Goal: Complete application form: Complete application form

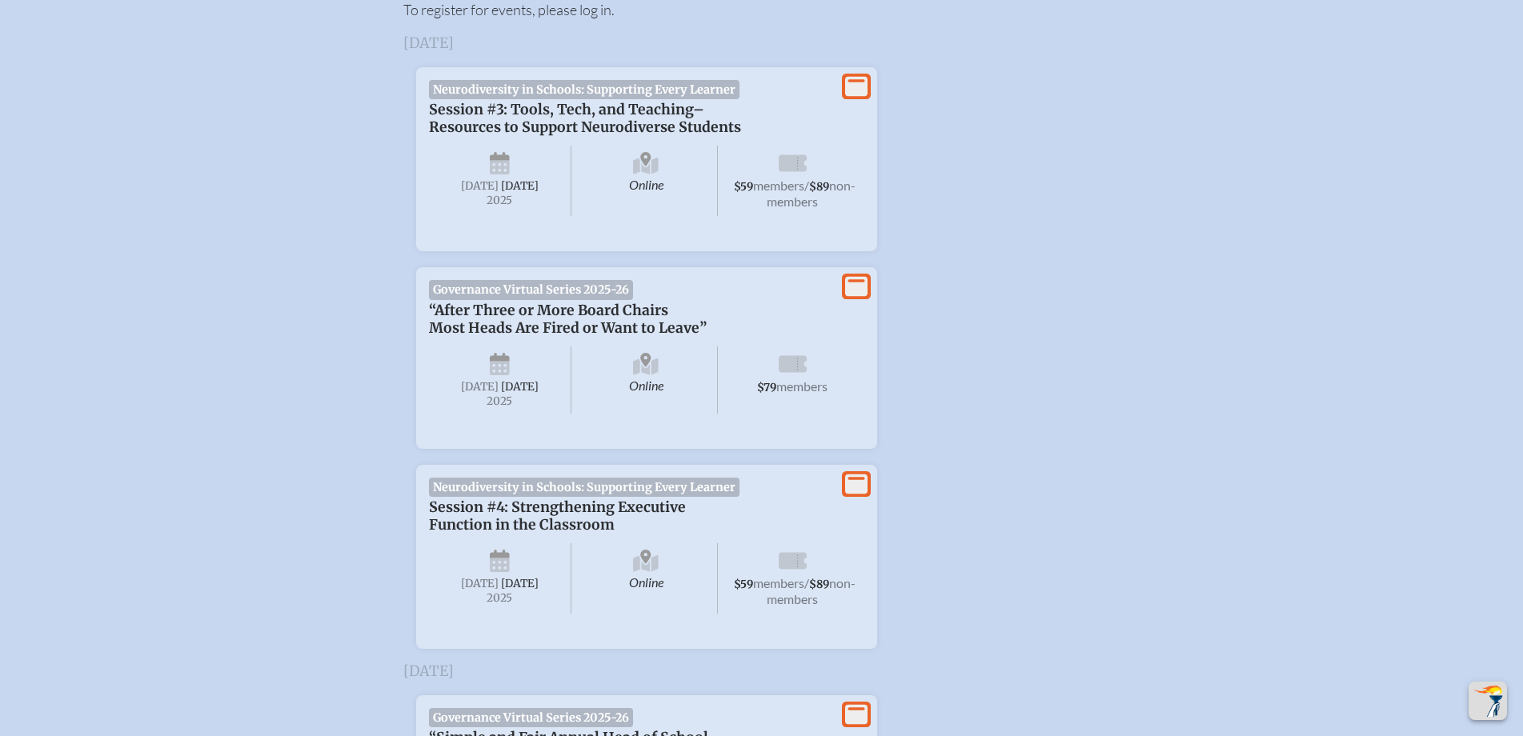
scroll to position [640, 0]
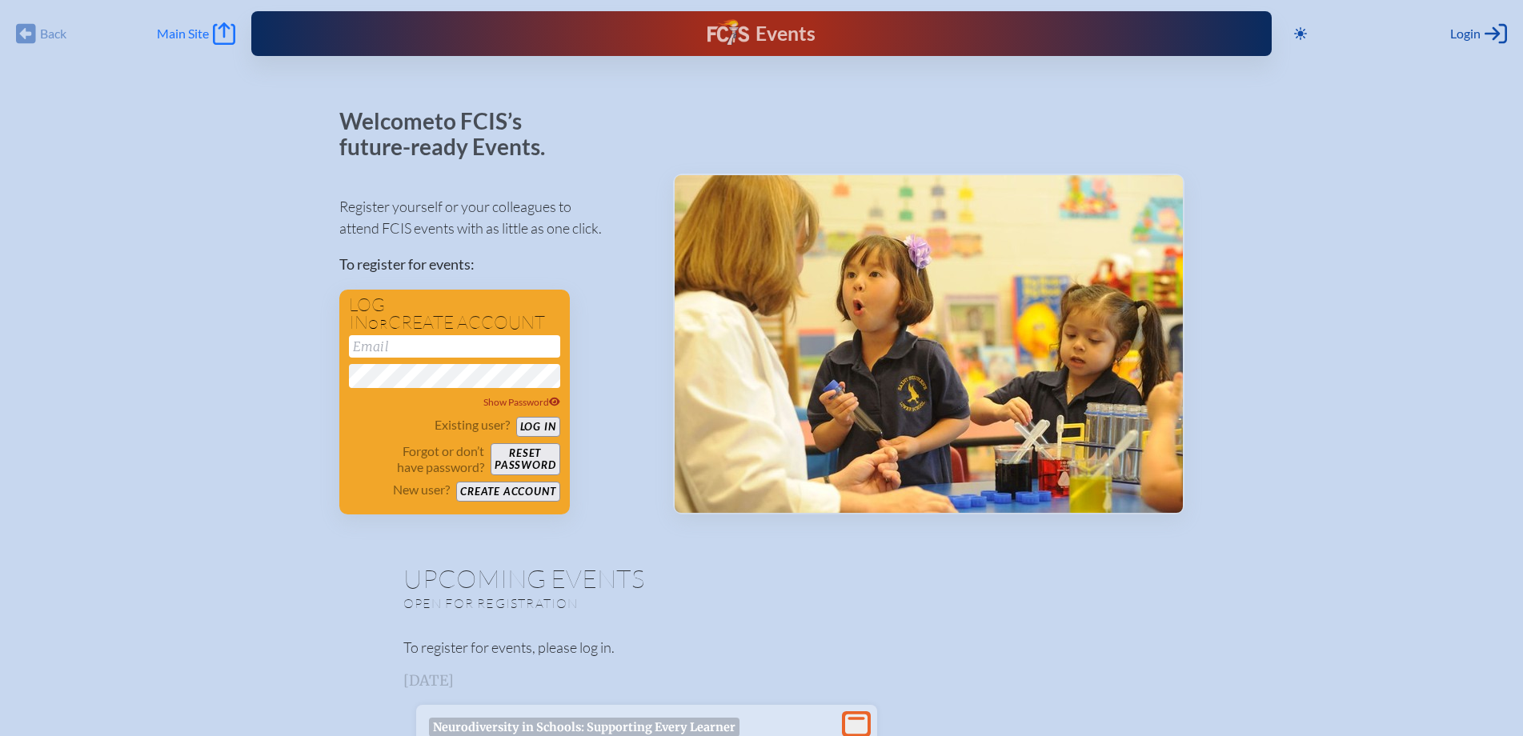
click at [178, 36] on span "Main Site" at bounding box center [183, 34] width 52 height 16
click at [432, 351] on input "email" at bounding box center [454, 346] width 211 height 22
click at [405, 341] on input "email" at bounding box center [454, 346] width 211 height 22
type input "[EMAIL_ADDRESS][DOMAIN_NAME]"
click at [516, 417] on button "Log in" at bounding box center [538, 427] width 44 height 20
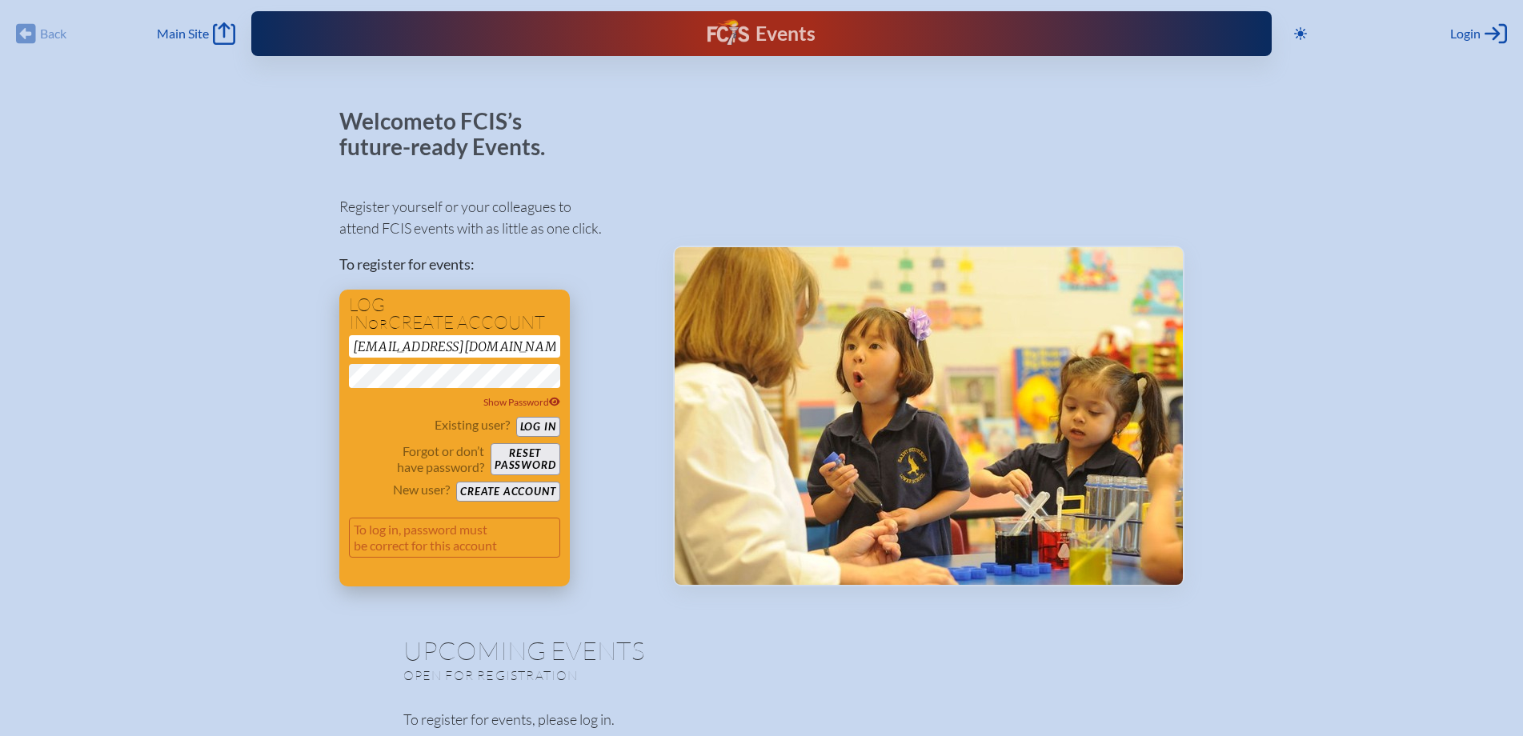
click at [543, 427] on button "Log in" at bounding box center [538, 427] width 44 height 20
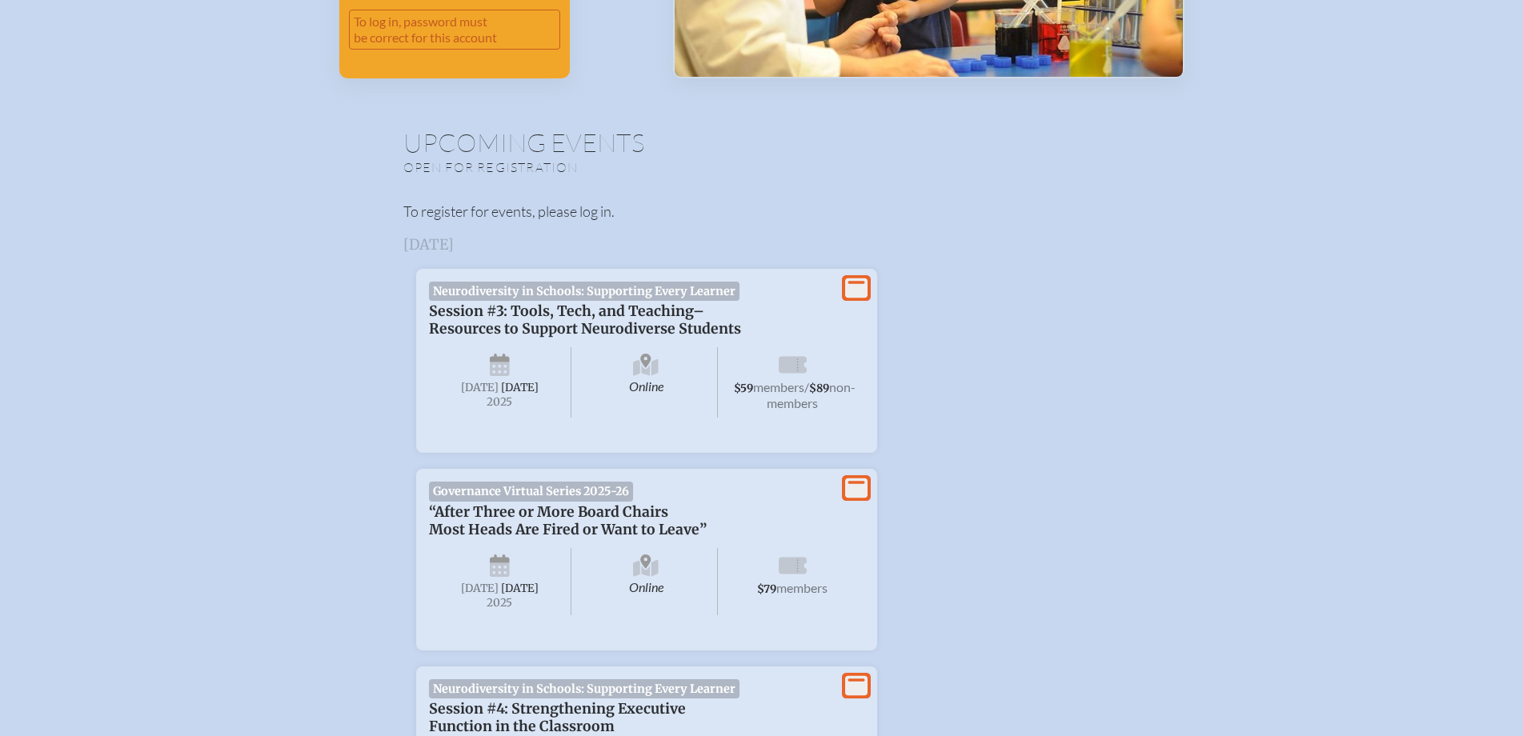
scroll to position [560, 0]
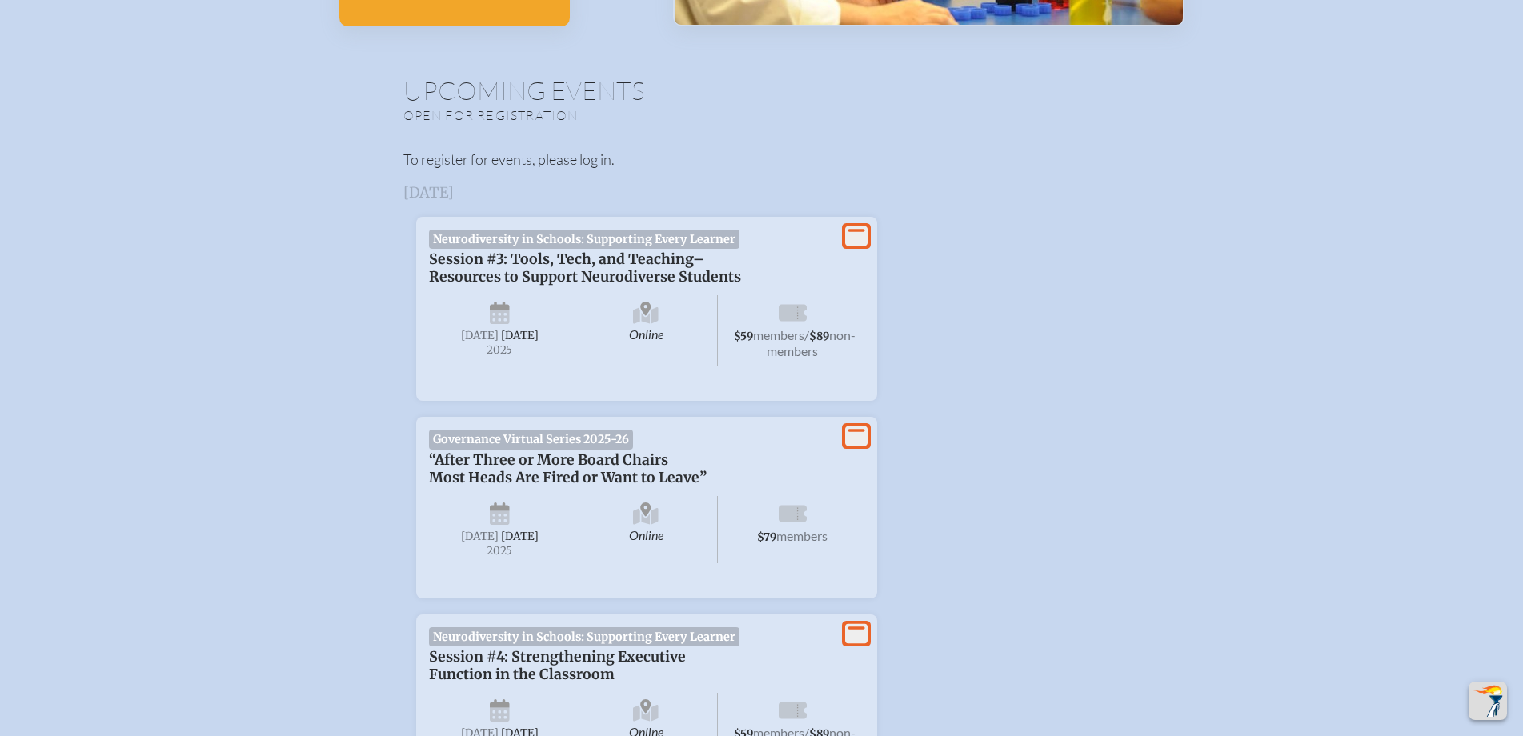
click at [478, 191] on h3 "[DATE]" at bounding box center [761, 193] width 717 height 16
drag, startPoint x: 641, startPoint y: 234, endPoint x: 826, endPoint y: 246, distance: 185.3
click at [642, 234] on span "Neurodiversity in Schools: Supporting Every Learner" at bounding box center [584, 239] width 311 height 19
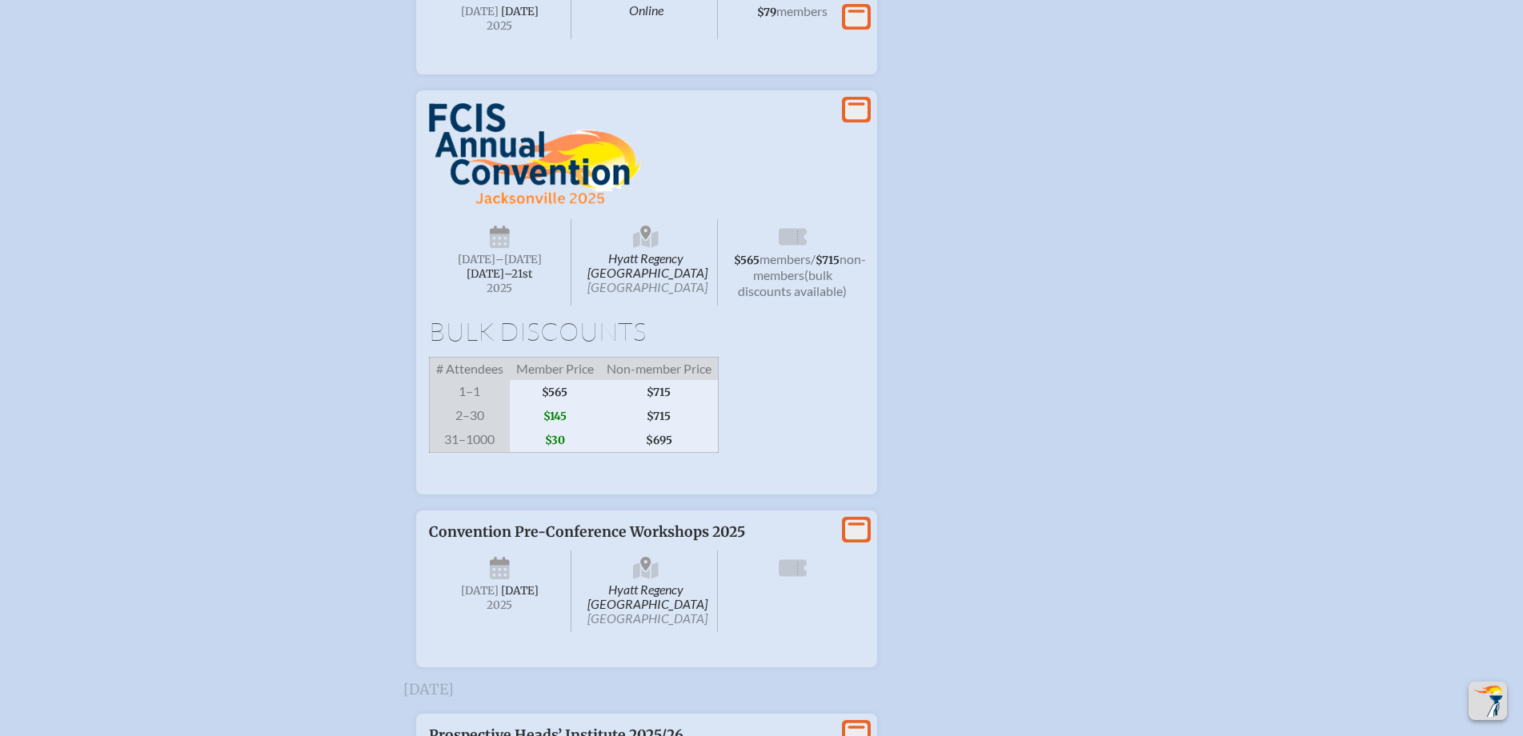
scroll to position [2241, 0]
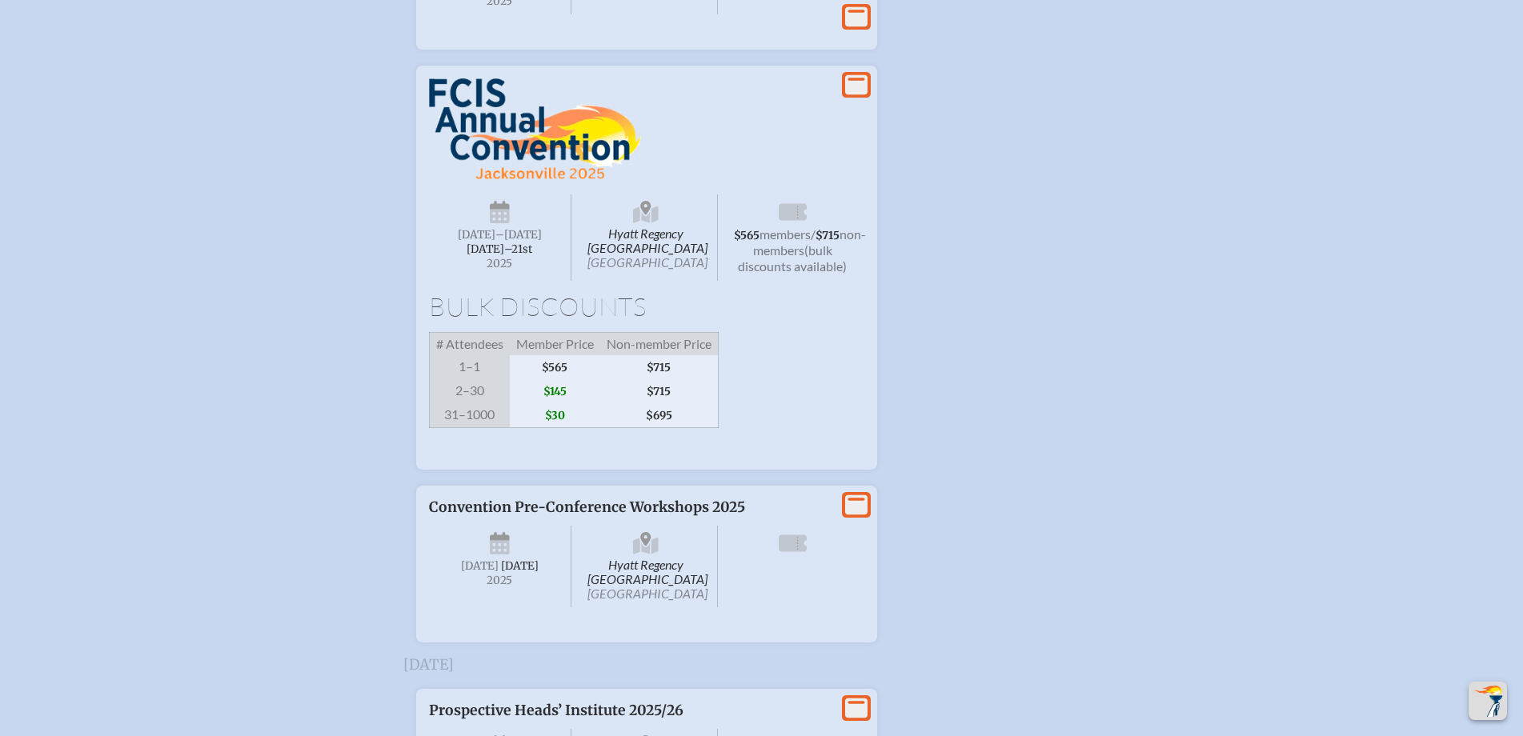
click at [518, 256] on span "[DATE]–⁠21st" at bounding box center [500, 250] width 66 height 14
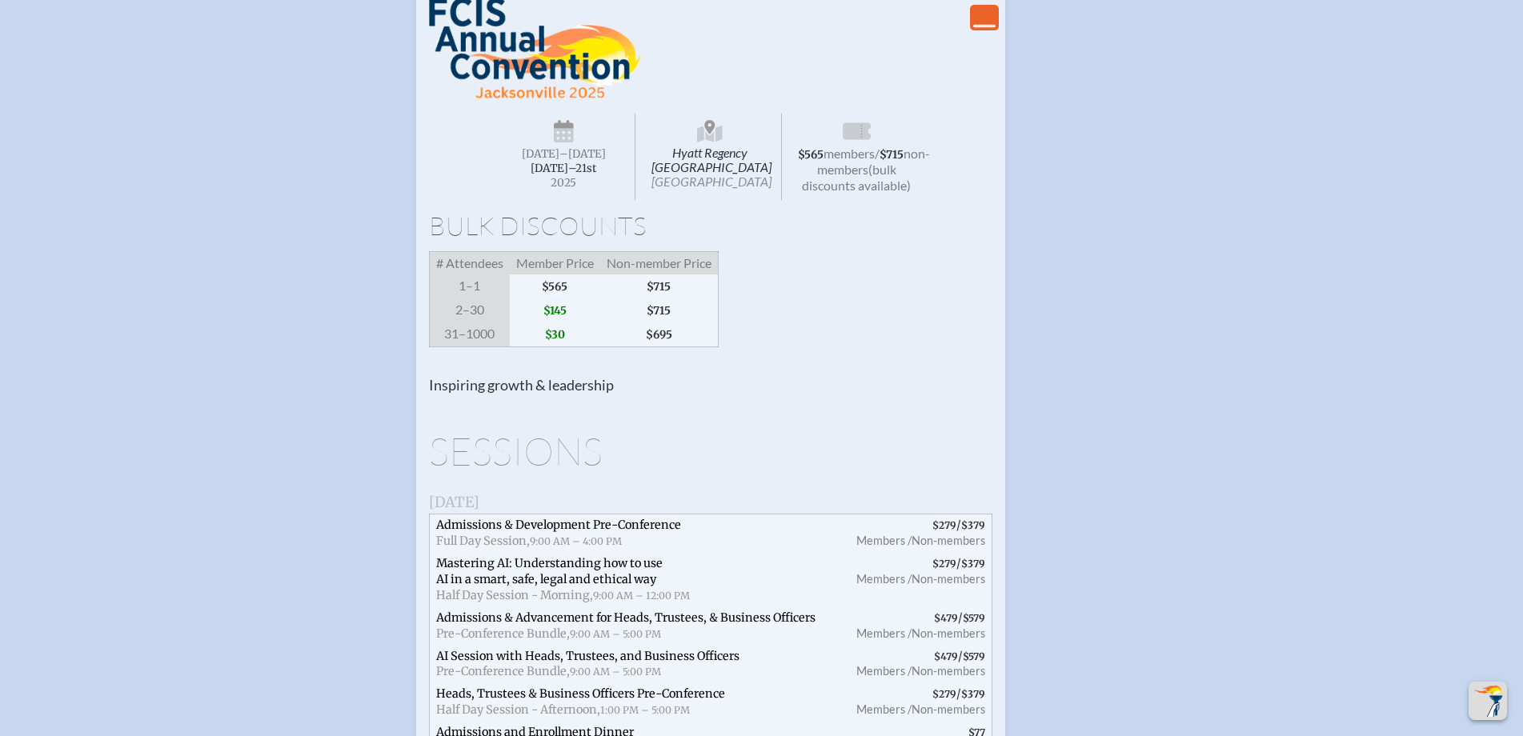
scroll to position [2321, 0]
click at [985, 28] on icon "View Less" at bounding box center [984, 17] width 22 height 22
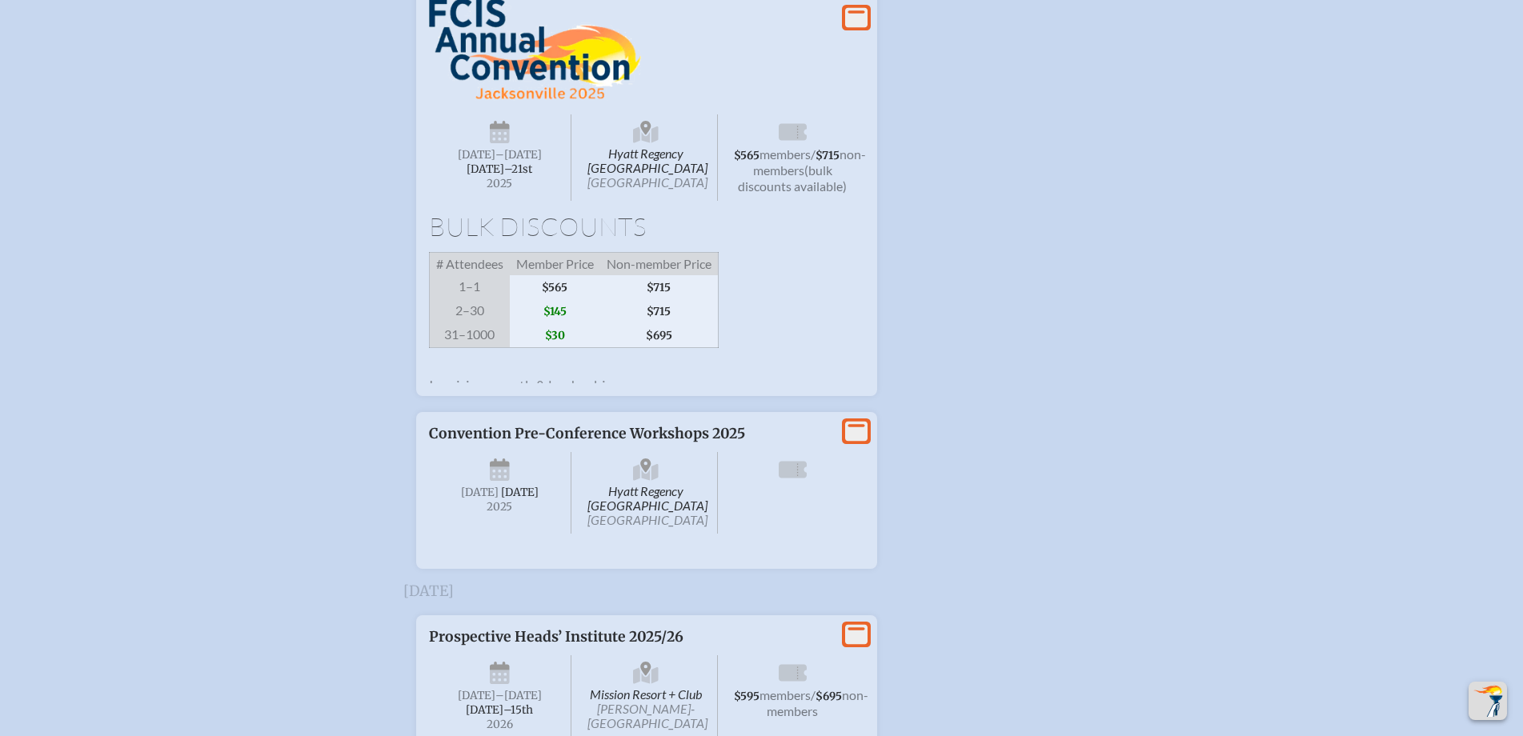
scroll to position [2332, 0]
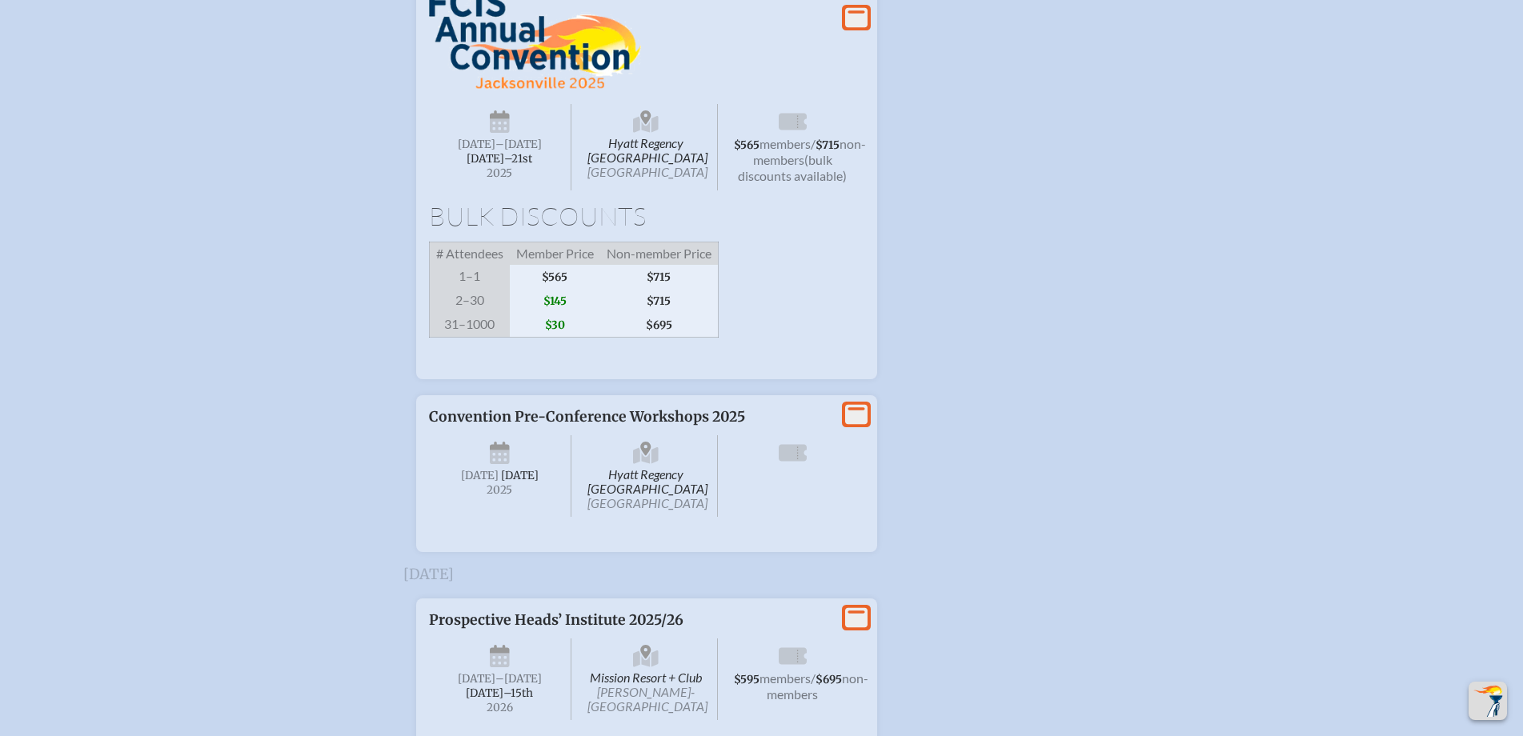
click at [519, 166] on span "[DATE]–⁠21st" at bounding box center [500, 159] width 66 height 14
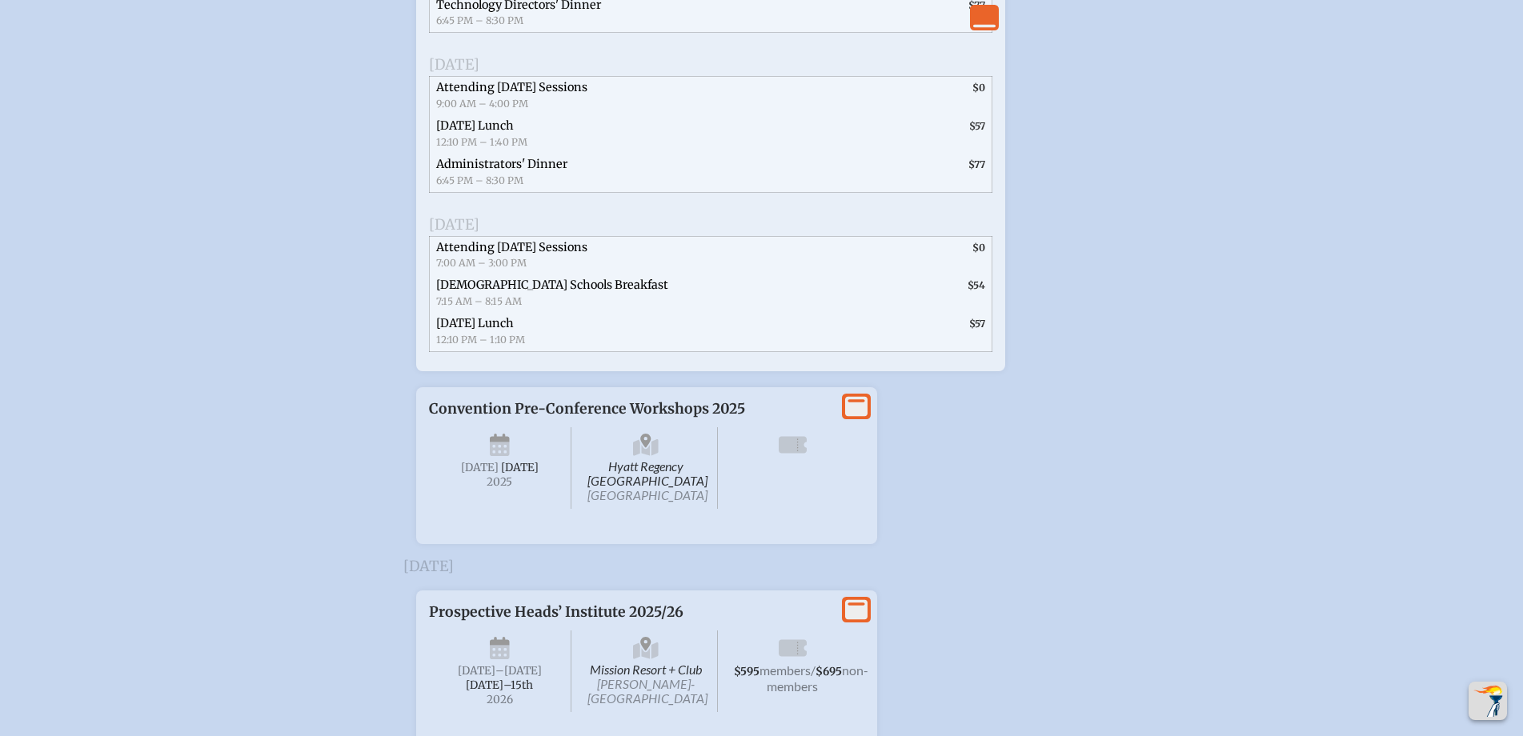
scroll to position [3212, 0]
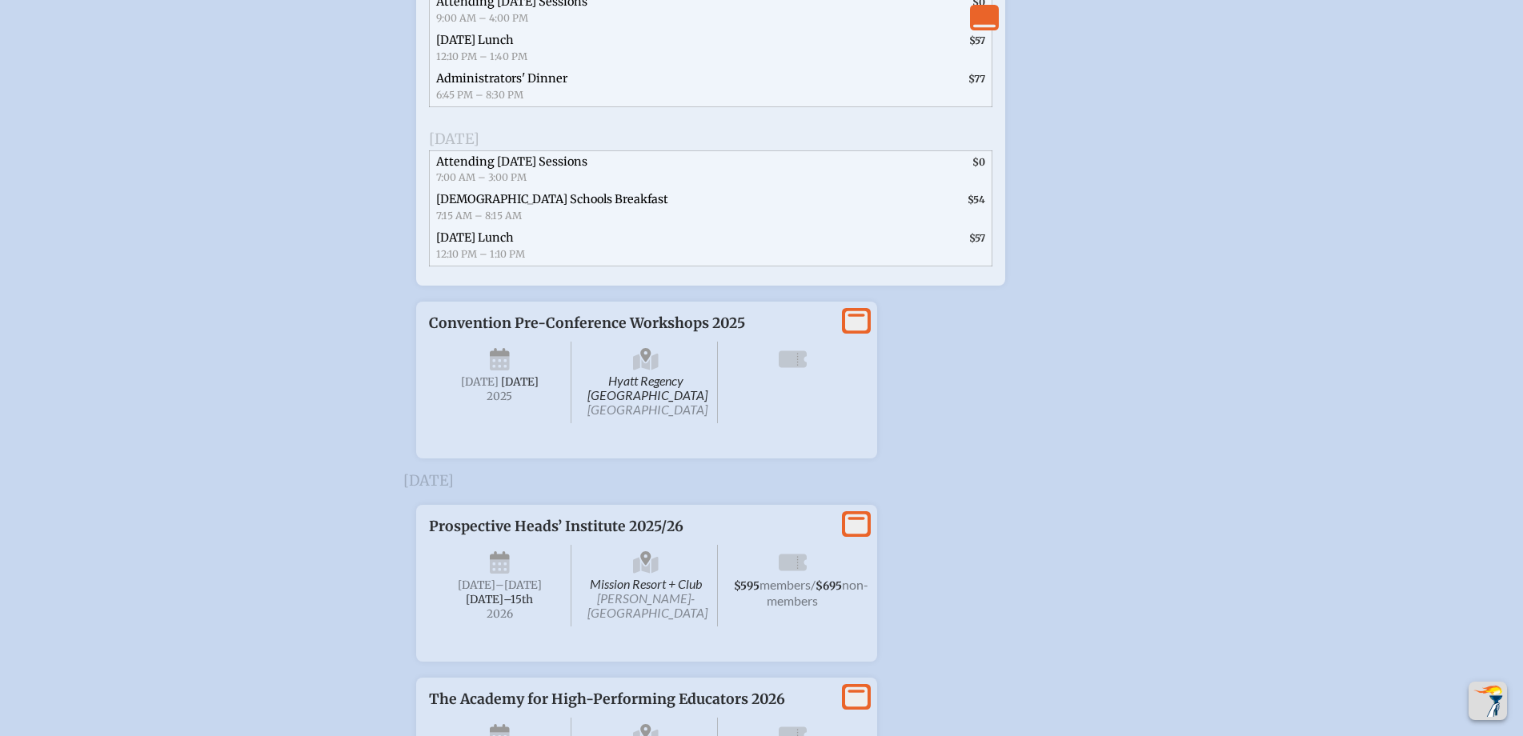
click at [501, 389] on span "[DATE]" at bounding box center [520, 382] width 38 height 14
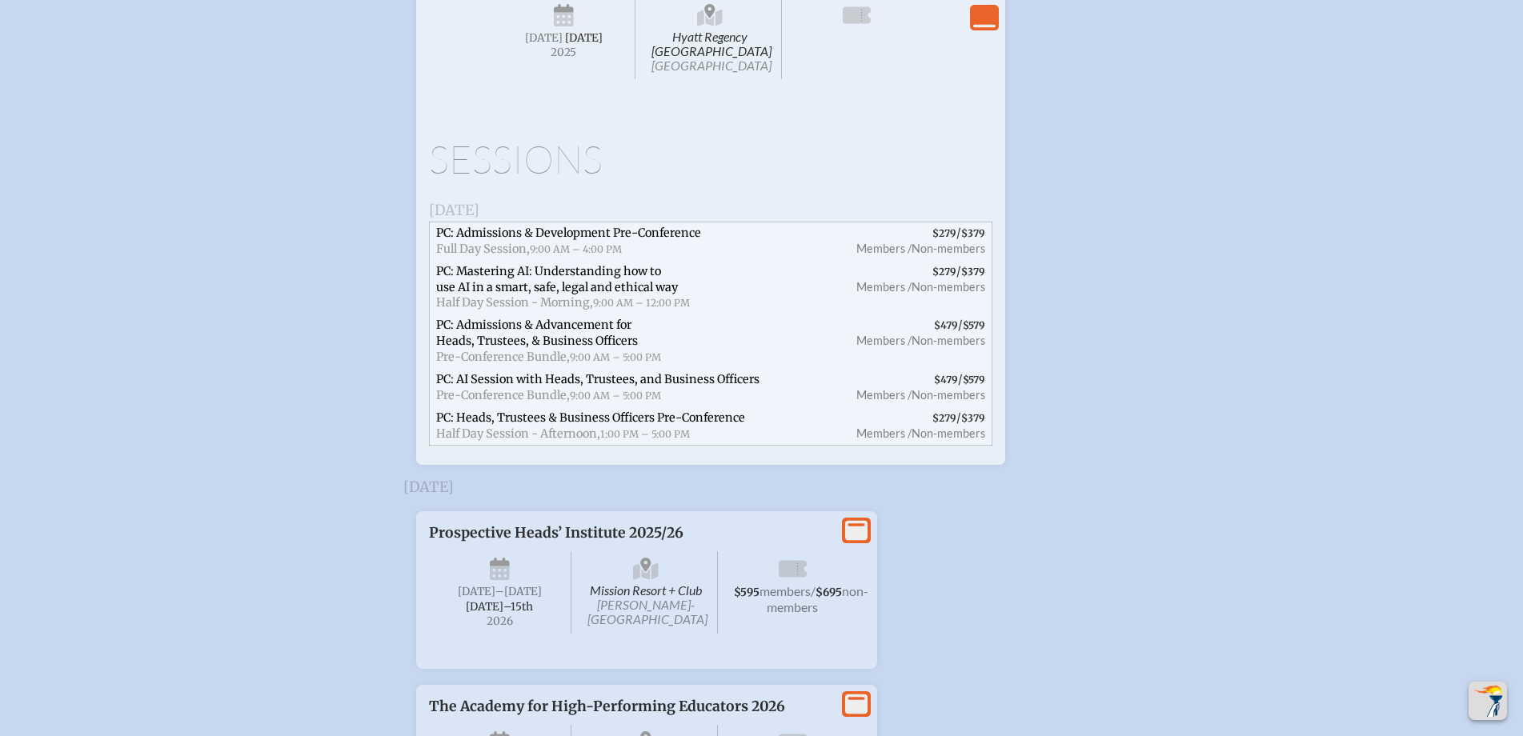
scroll to position [3532, 0]
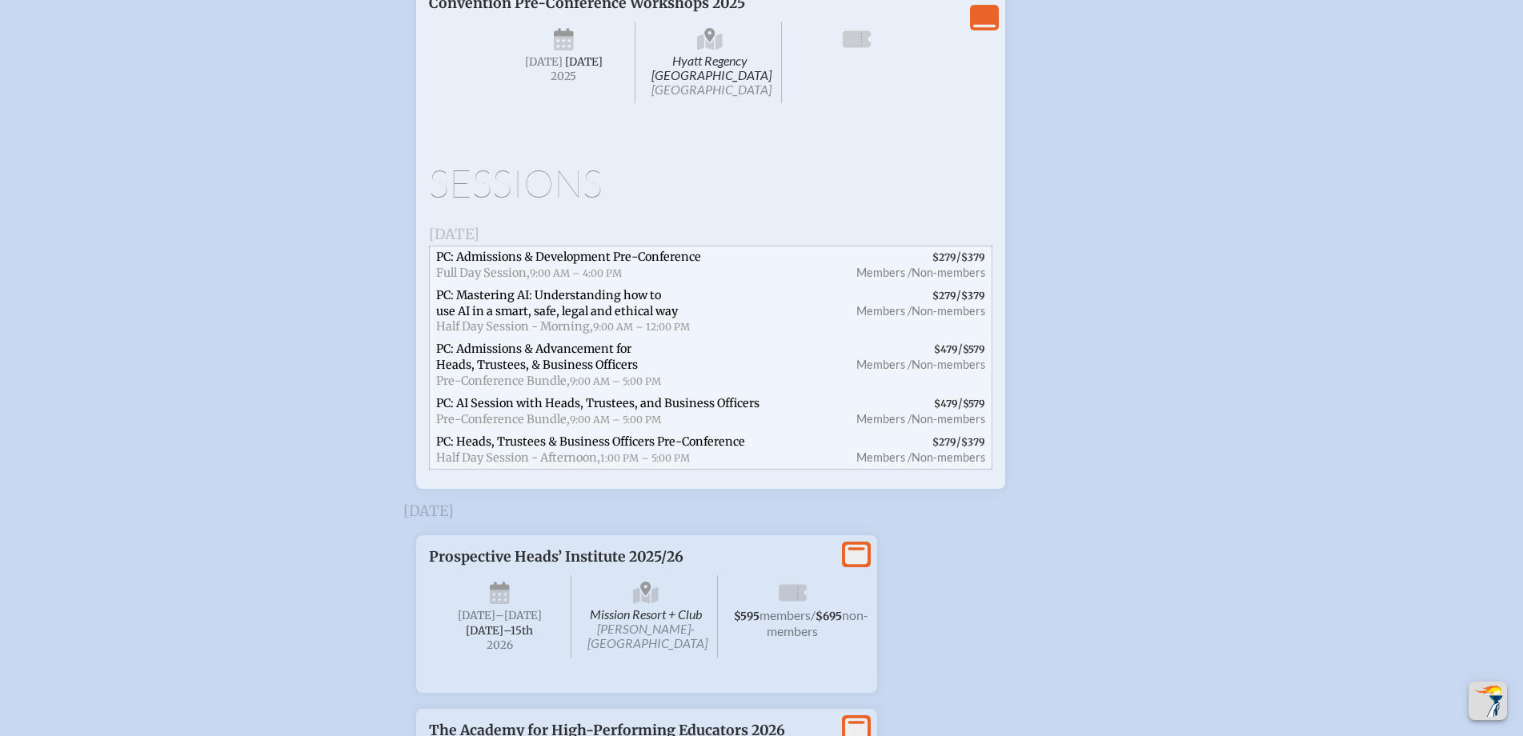
drag, startPoint x: 890, startPoint y: 377, endPoint x: 908, endPoint y: 371, distance: 19.5
click at [908, 339] on span "$279 / $379 Members / Non-members" at bounding box center [915, 312] width 154 height 54
click at [904, 126] on div "Convention Pre-Conference Workshops 2025 Hyatt Regency Jacksonville Riverfront …" at bounding box center [711, 59] width 564 height 131
click at [713, 103] on span "Hyatt Regency Jacksonville Riverfront Jacksonville" at bounding box center [710, 63] width 143 height 82
click at [479, 243] on span "[DATE]" at bounding box center [454, 234] width 50 height 18
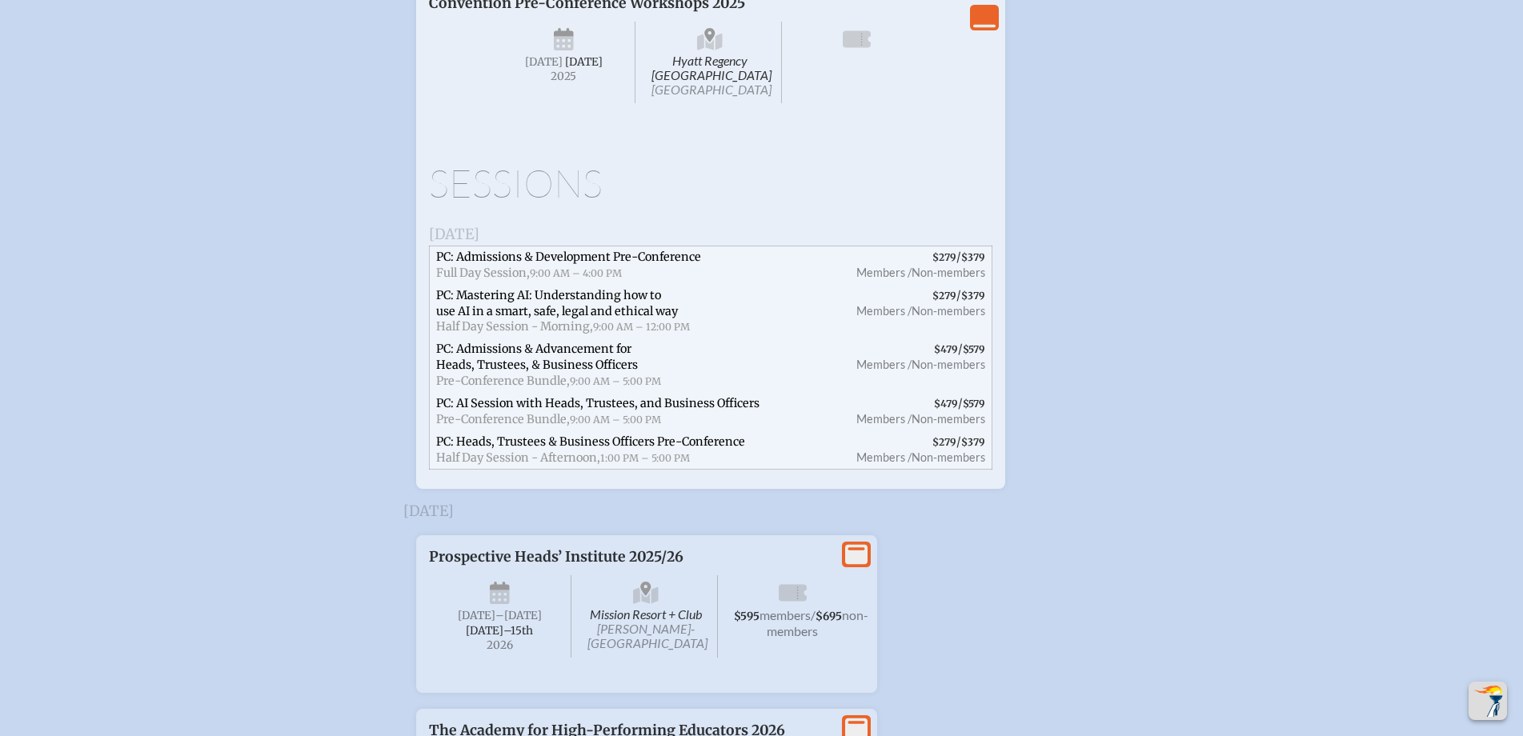
click at [960, 243] on h3 "[DATE]" at bounding box center [711, 235] width 564 height 16
click at [957, 284] on span "$279 / $379 Members / Non-members" at bounding box center [915, 265] width 154 height 38
drag, startPoint x: 957, startPoint y: 327, endPoint x: 941, endPoint y: 334, distance: 17.6
click at [941, 284] on span "$279 / $379 Members / Non-members" at bounding box center [915, 265] width 154 height 38
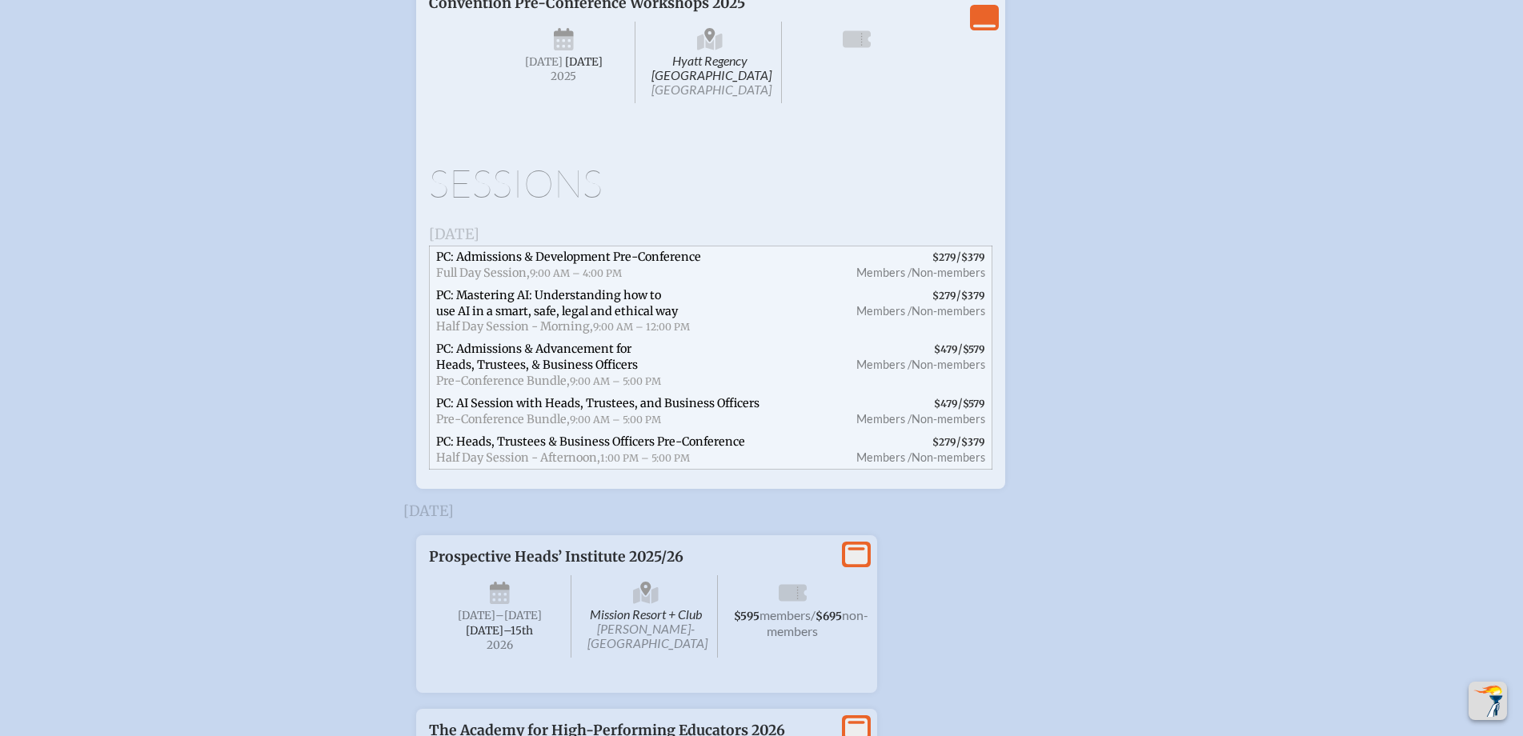
click at [941, 279] on span "Non-members" at bounding box center [949, 273] width 74 height 14
click at [895, 318] on span "Members /" at bounding box center [883, 311] width 55 height 14
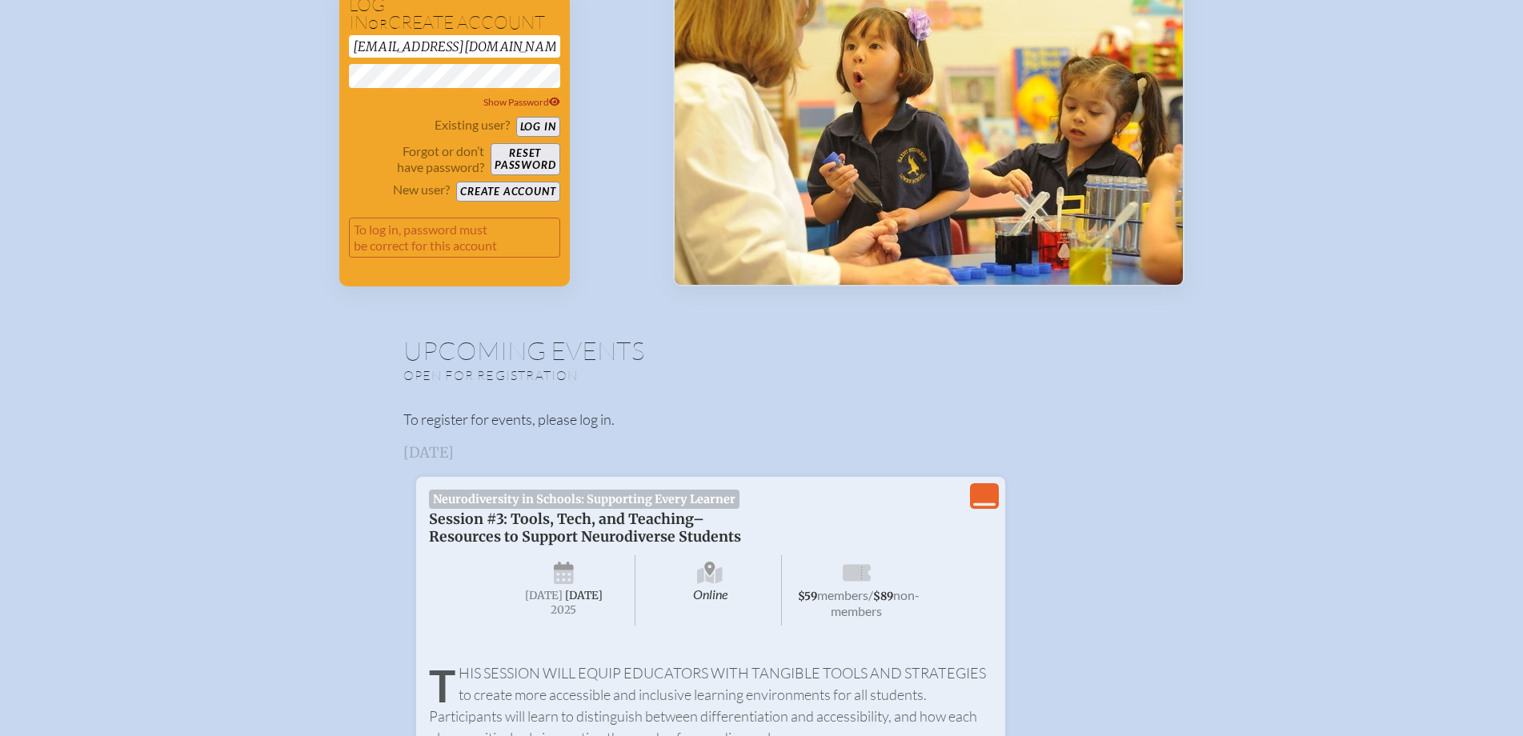
scroll to position [0, 0]
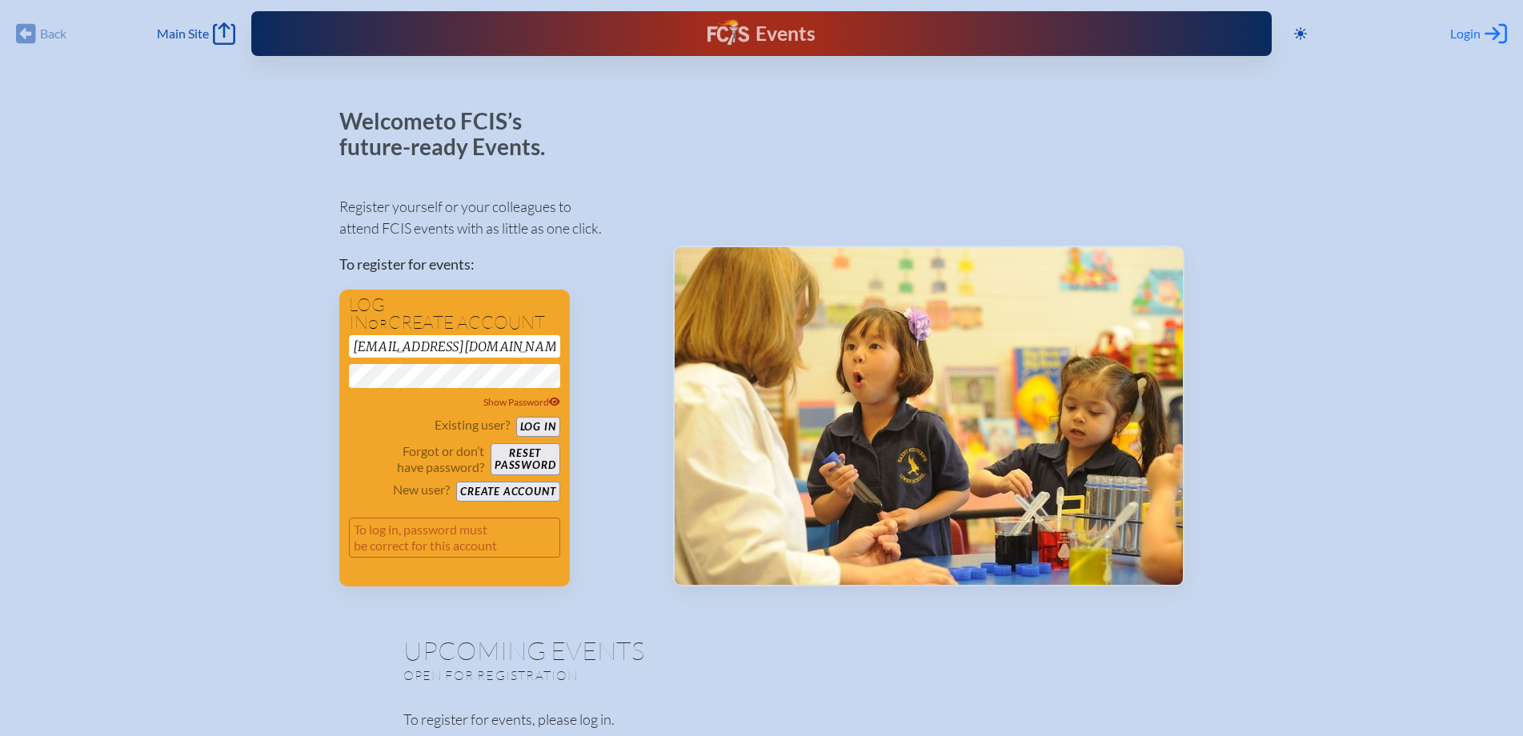
click at [1467, 35] on span "Login" at bounding box center [1465, 34] width 30 height 16
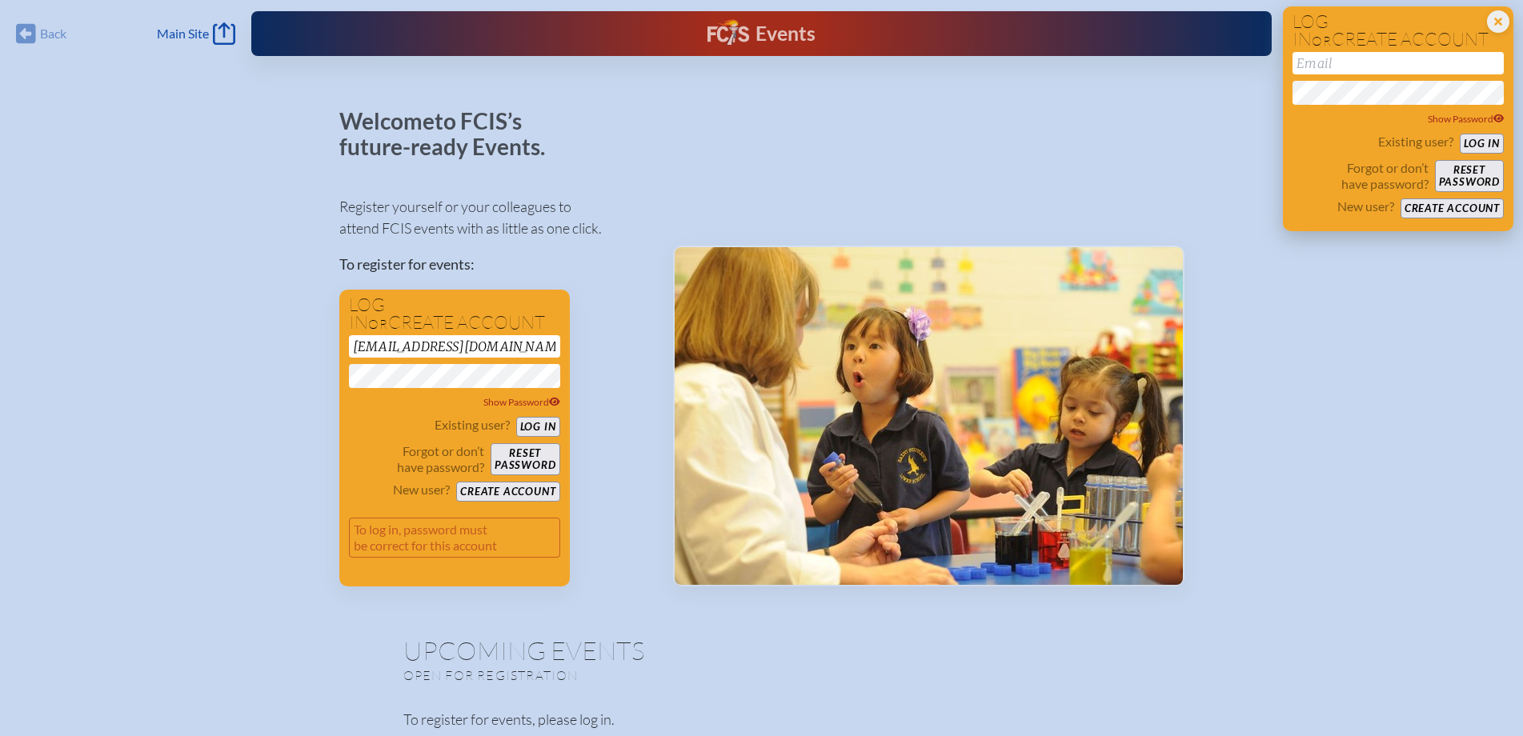
click at [1346, 59] on input "email" at bounding box center [1398, 63] width 211 height 22
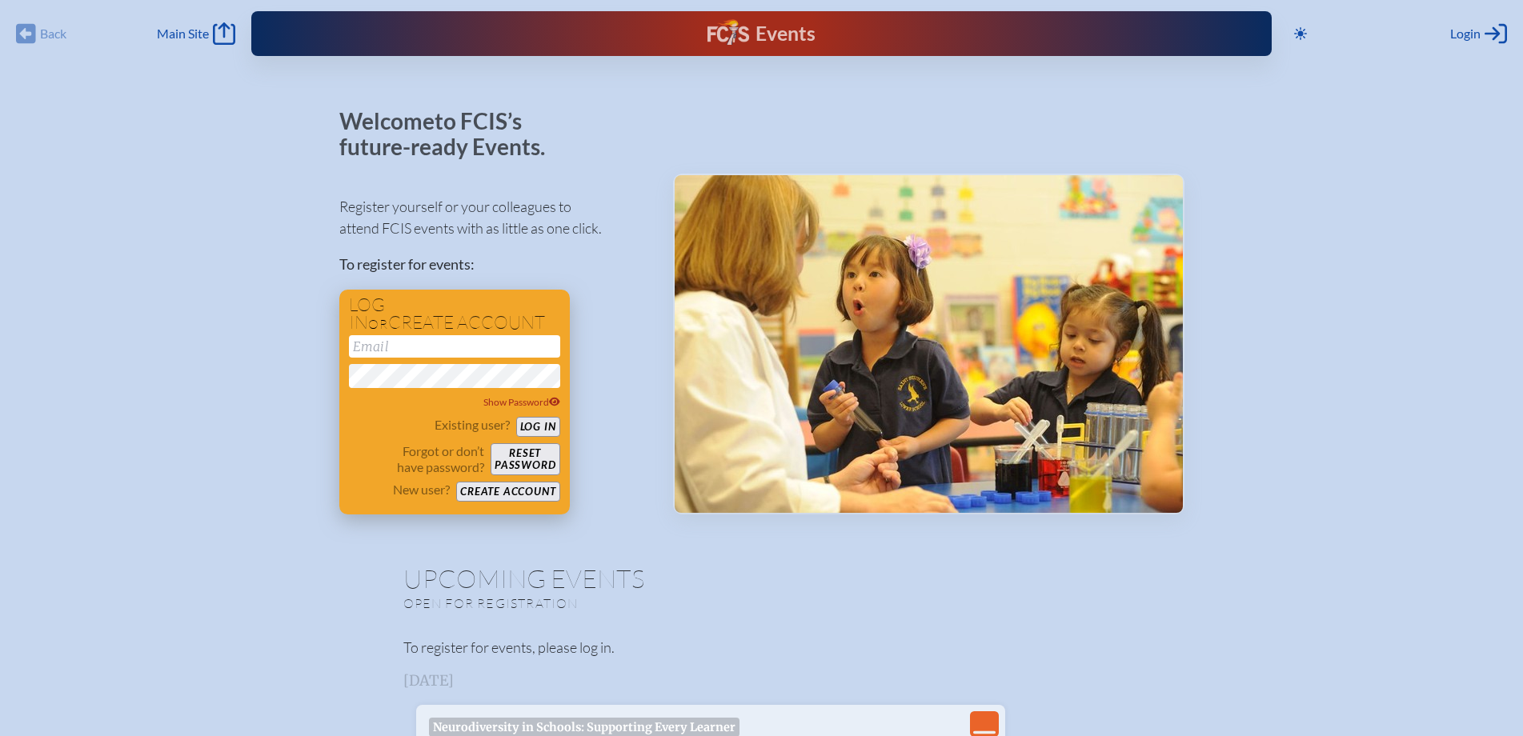
click at [407, 343] on input "email" at bounding box center [454, 346] width 211 height 22
click at [442, 351] on input "email" at bounding box center [454, 346] width 211 height 22
type input "[EMAIL_ADDRESS][DOMAIN_NAME]"
click at [520, 398] on span "Show Password" at bounding box center [521, 402] width 77 height 12
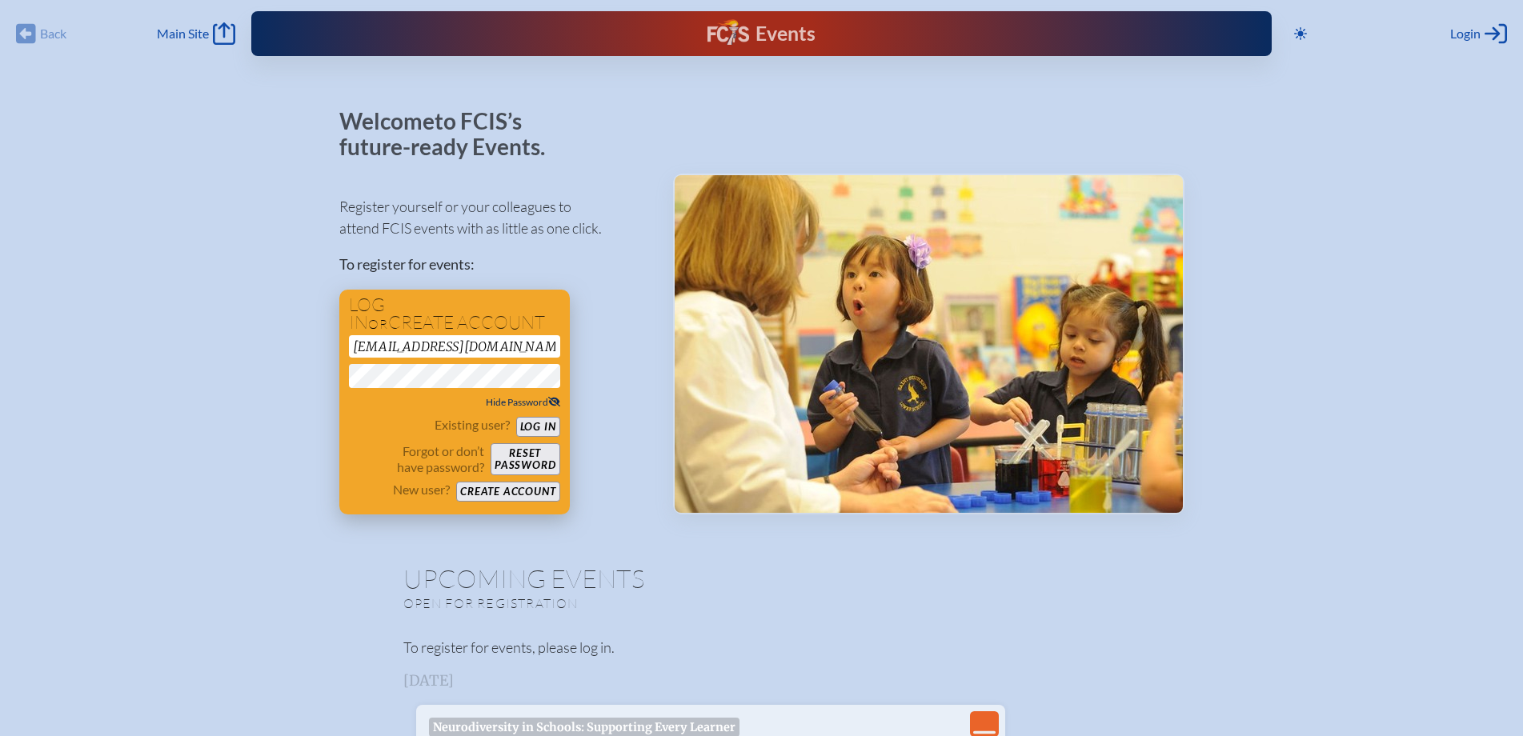
click at [526, 401] on span "Hide Password" at bounding box center [523, 402] width 74 height 12
click at [516, 417] on button "Log in" at bounding box center [538, 427] width 44 height 20
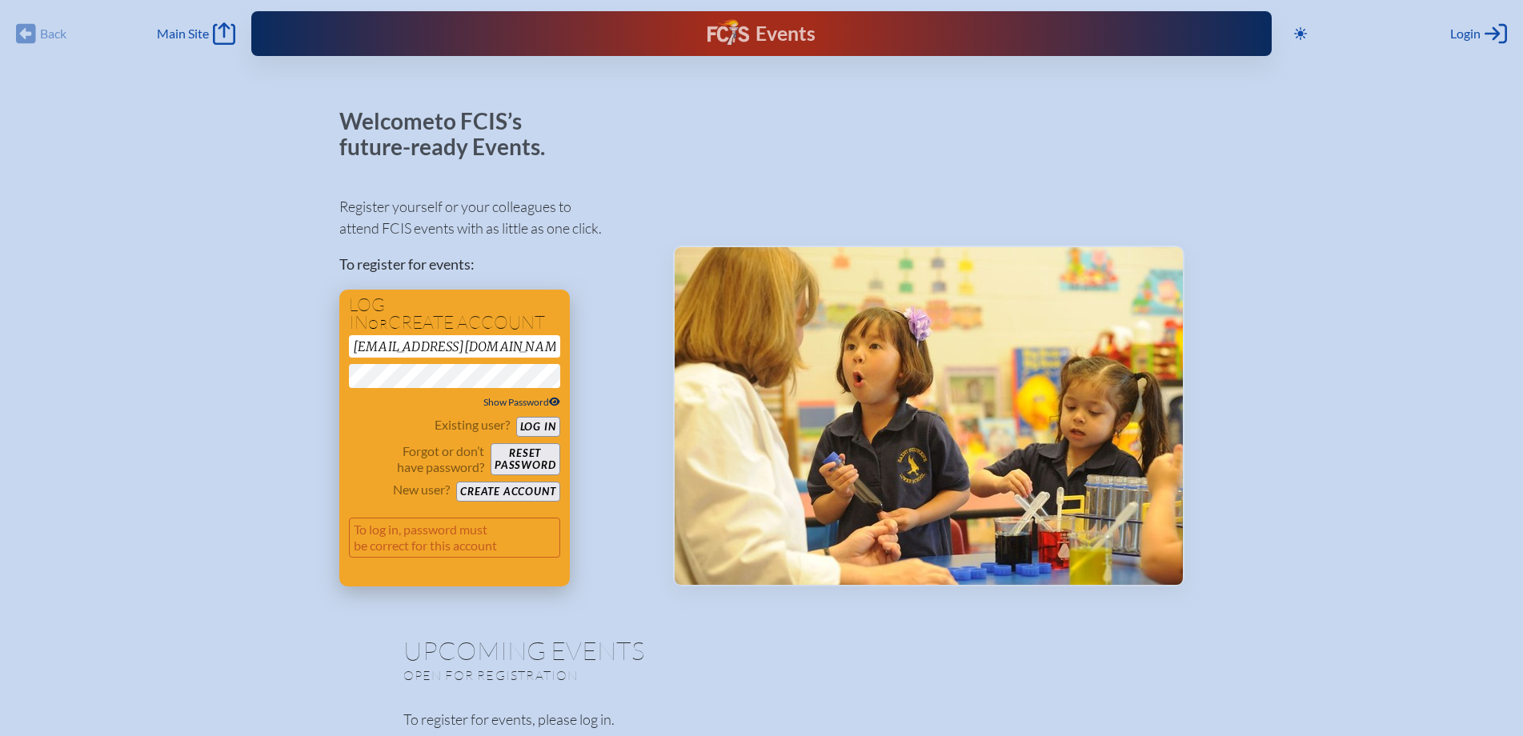
drag, startPoint x: 417, startPoint y: 519, endPoint x: 403, endPoint y: 539, distance: 24.2
click at [416, 519] on p "To log in, password must be correct for this account" at bounding box center [454, 538] width 211 height 40
click at [403, 540] on p "To log in, password must be correct for this account" at bounding box center [454, 538] width 211 height 40
click at [511, 492] on button "Create account" at bounding box center [507, 492] width 103 height 20
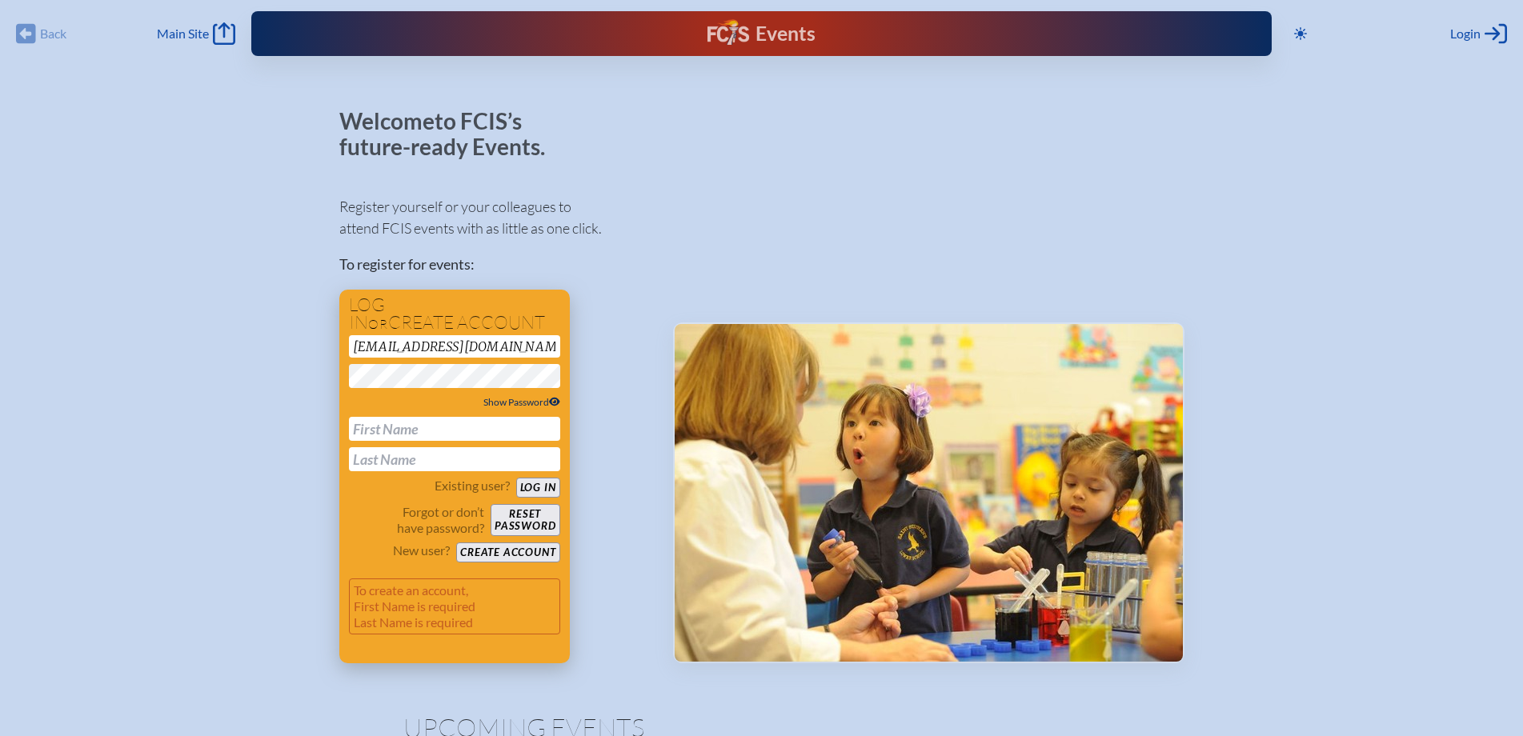
click at [432, 436] on input "text" at bounding box center [454, 429] width 211 height 24
type input "[PERSON_NAME]"
type input "HACK"
click at [532, 549] on button "Create account" at bounding box center [507, 553] width 103 height 20
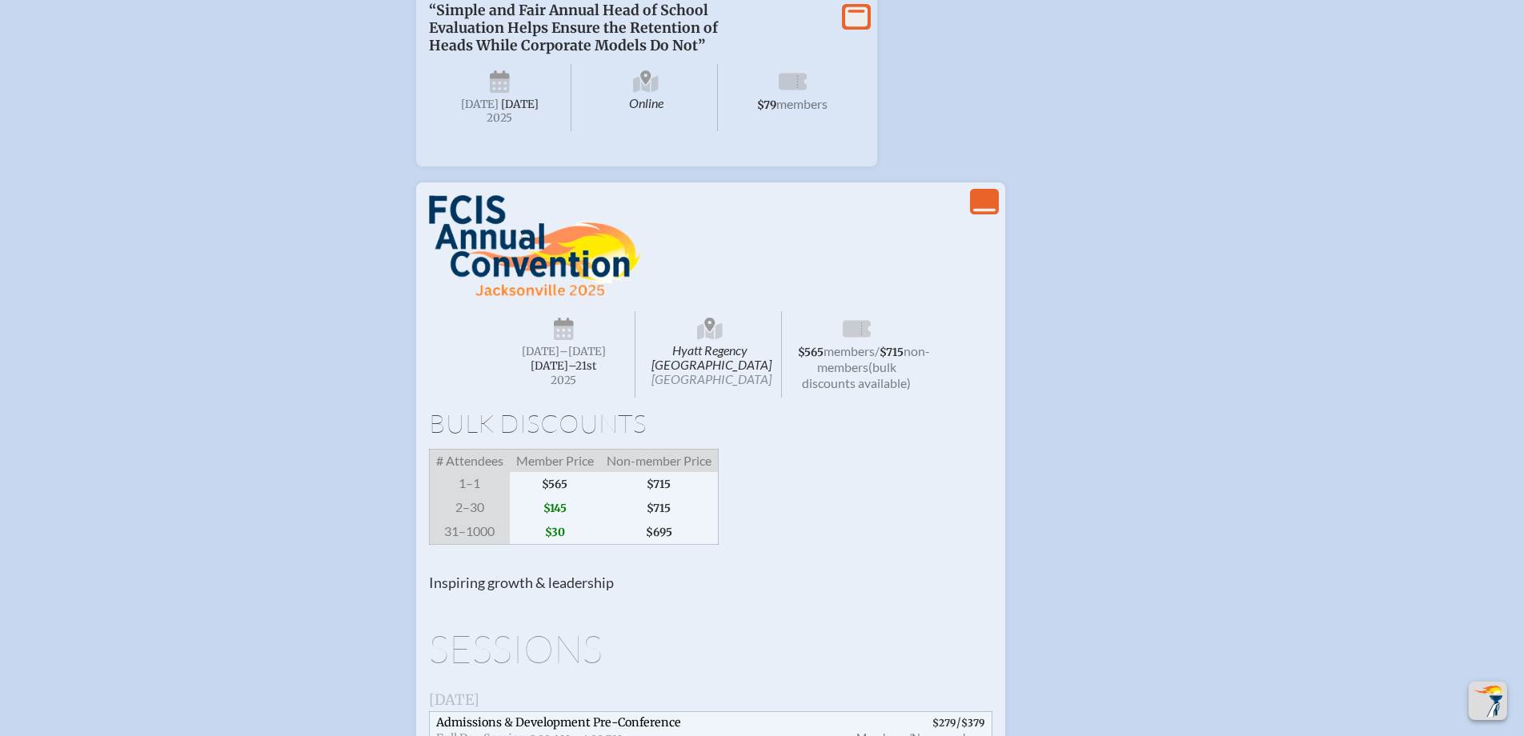
scroll to position [2001, 0]
click at [561, 358] on span "[DATE]–⁠21st" at bounding box center [564, 365] width 66 height 14
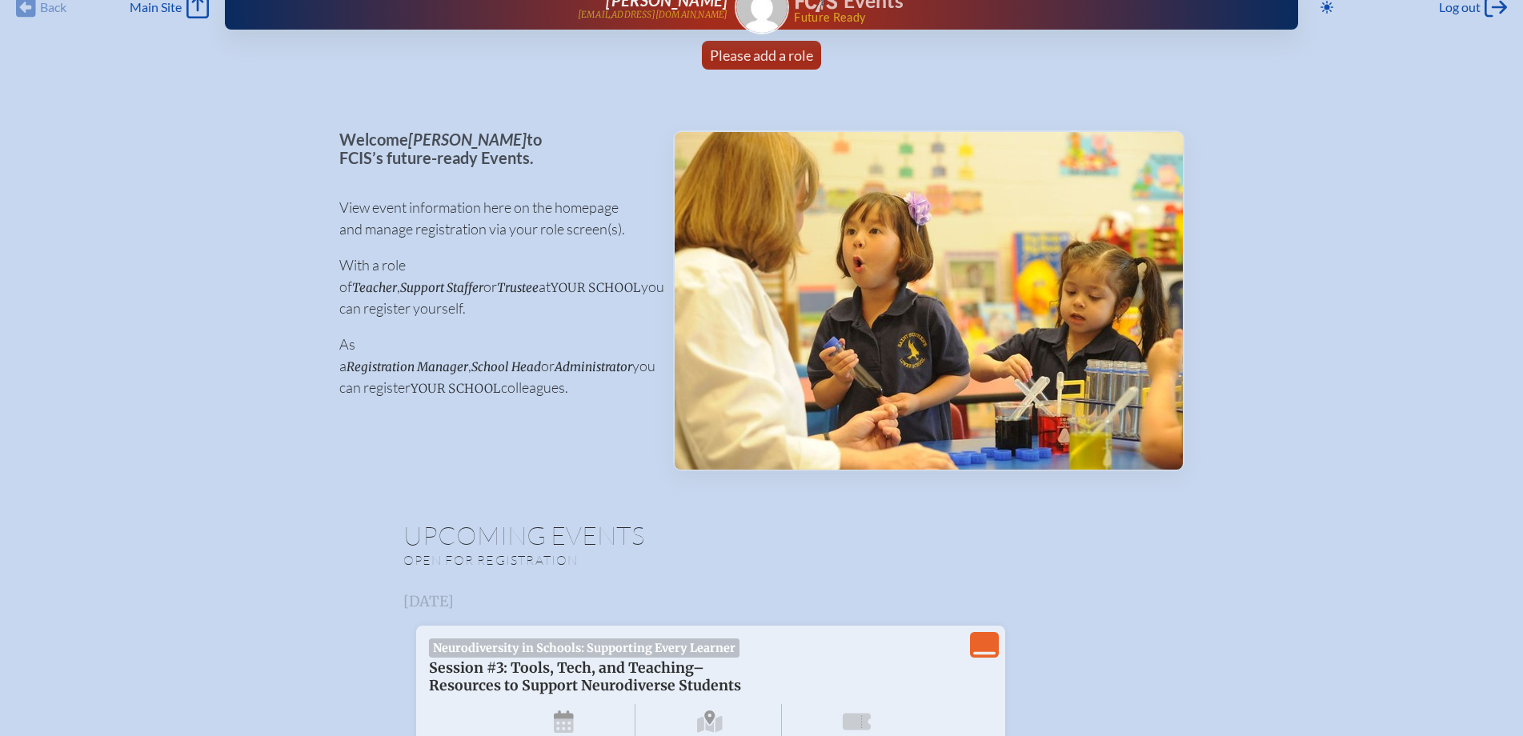
scroll to position [0, 0]
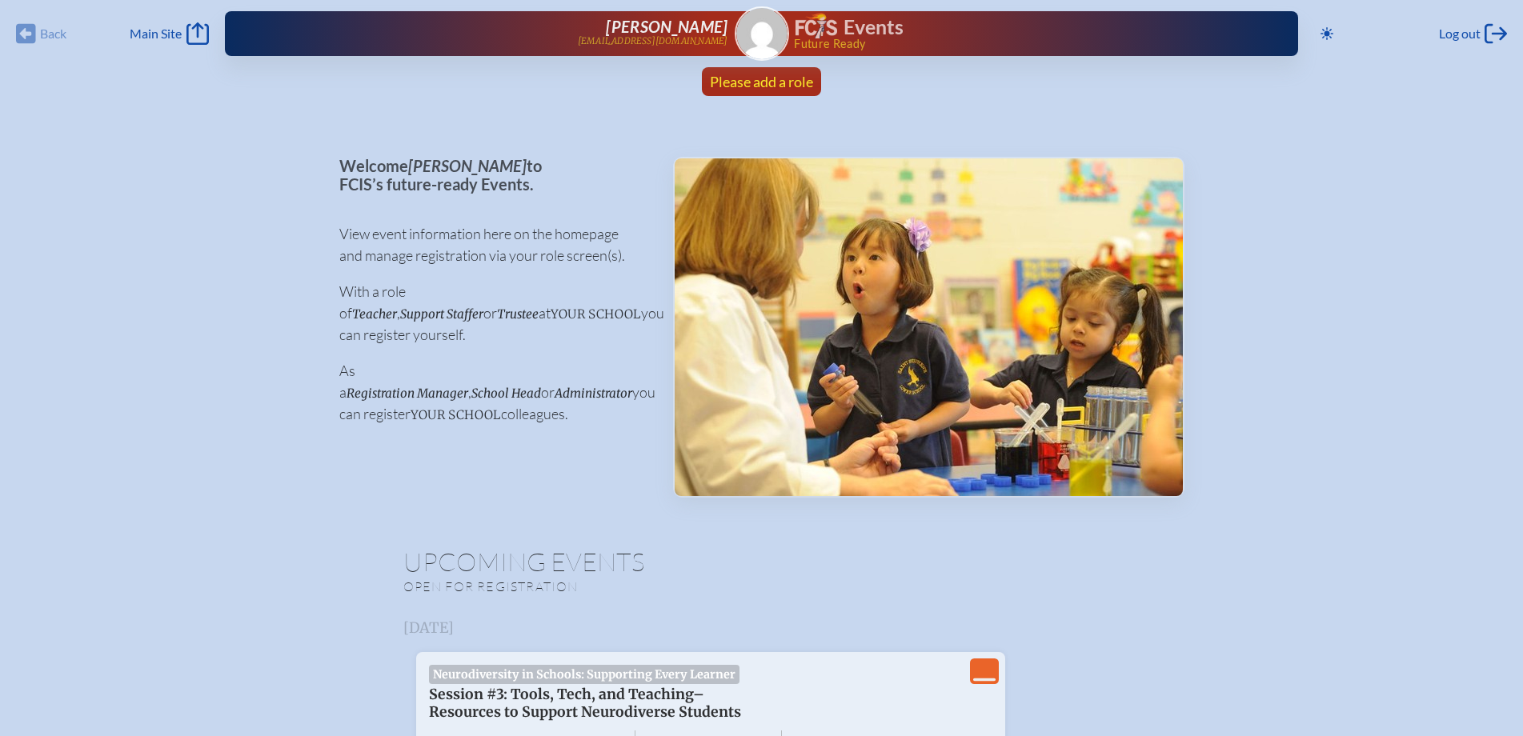
click at [767, 81] on span "Please add a role" at bounding box center [761, 82] width 103 height 18
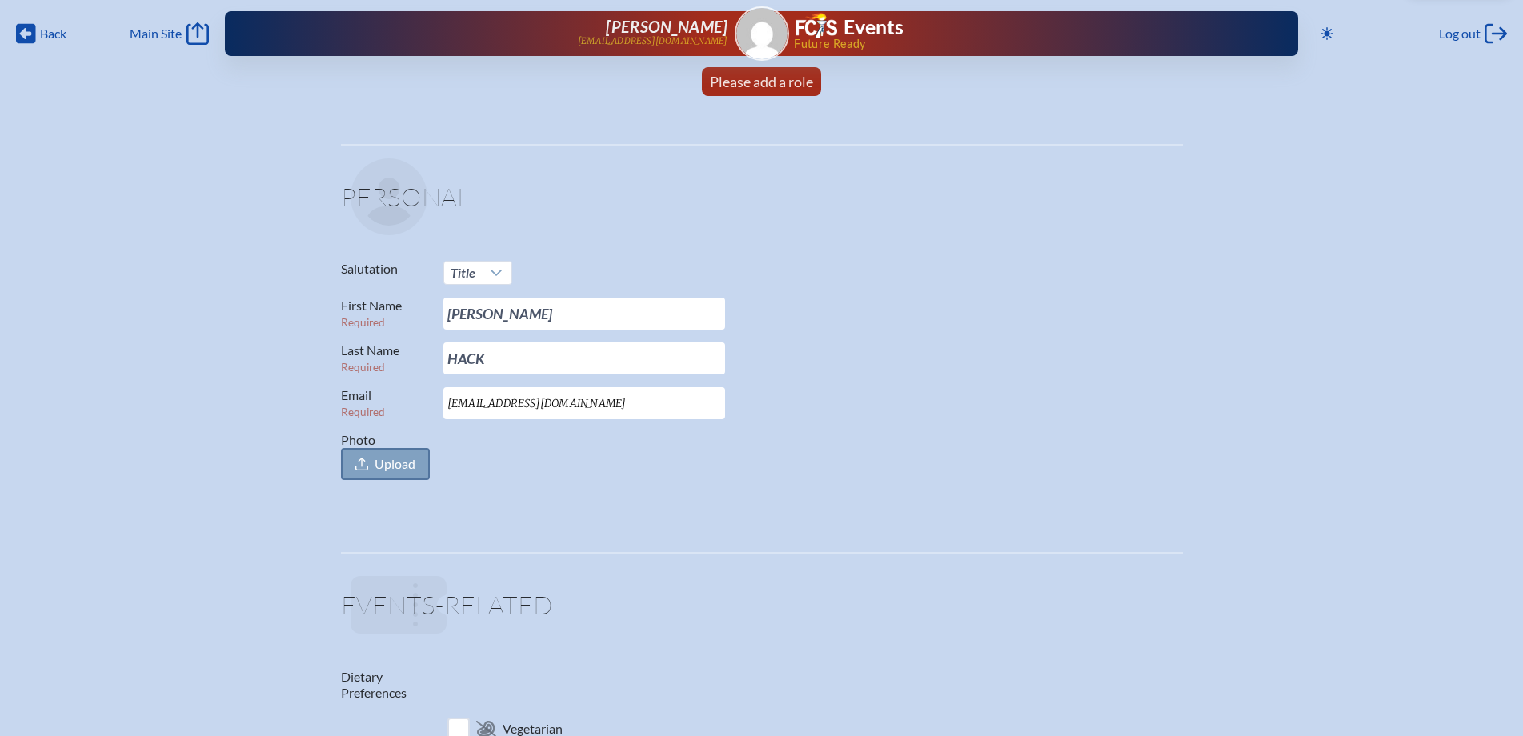
click at [392, 468] on span "Upload" at bounding box center [395, 464] width 41 height 16
click at [0, 0] on input "Photo Upload" at bounding box center [0, 0] width 0 height 0
click at [950, 388] on p "Email Required [EMAIL_ADDRESS][DOMAIN_NAME]" at bounding box center [755, 403] width 829 height 32
click at [502, 271] on icon at bounding box center [496, 273] width 13 height 13
click at [487, 339] on li "Dr." at bounding box center [477, 347] width 69 height 22
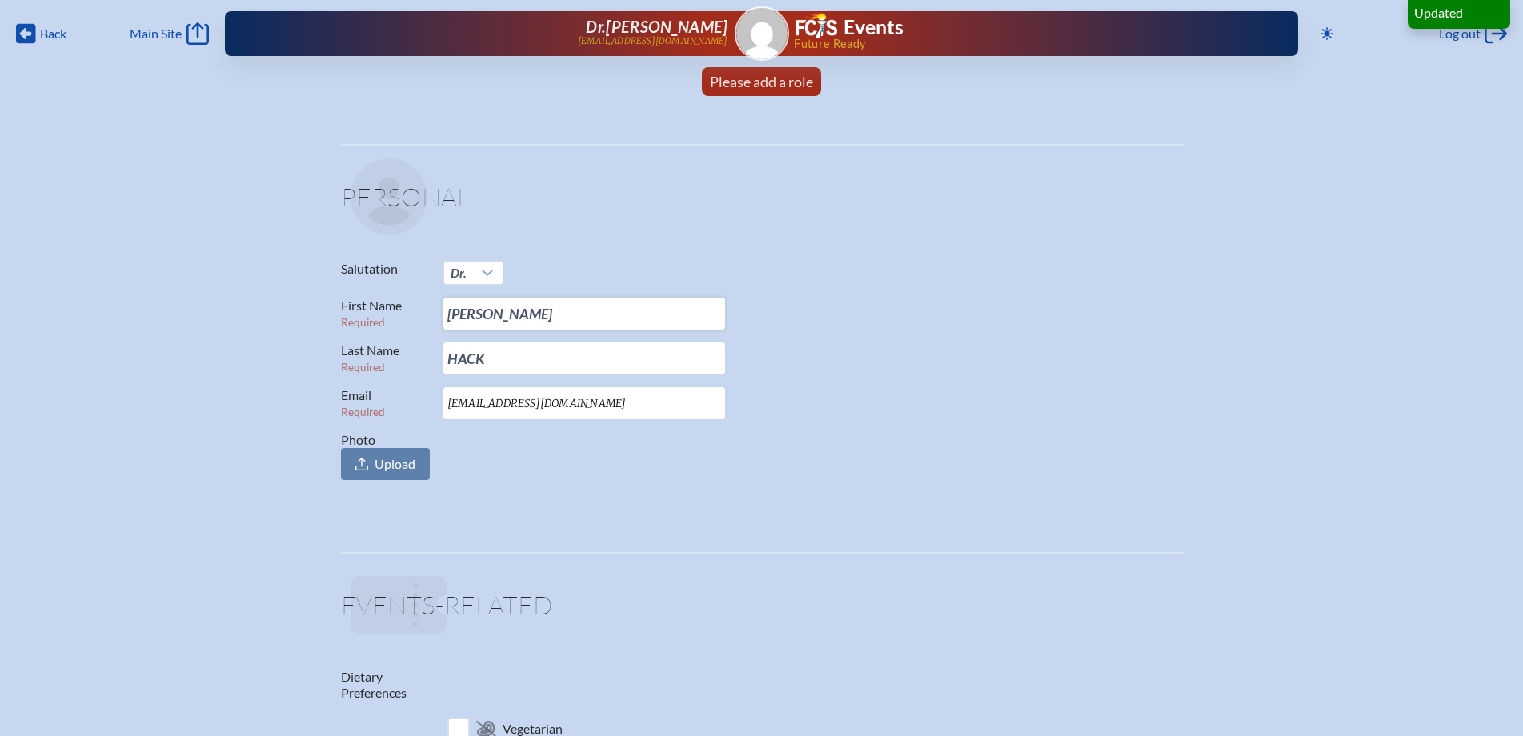
click at [522, 318] on input "[PERSON_NAME]" at bounding box center [584, 314] width 282 height 32
drag, startPoint x: 519, startPoint y: 313, endPoint x: 403, endPoint y: 333, distance: 117.0
click at [403, 333] on div "Salutation Dr. First Name Required [PERSON_NAME] Last Name Required HACK Email …" at bounding box center [762, 370] width 842 height 219
type input "[PERSON_NAME]"
click at [501, 366] on input "HACK" at bounding box center [584, 359] width 282 height 32
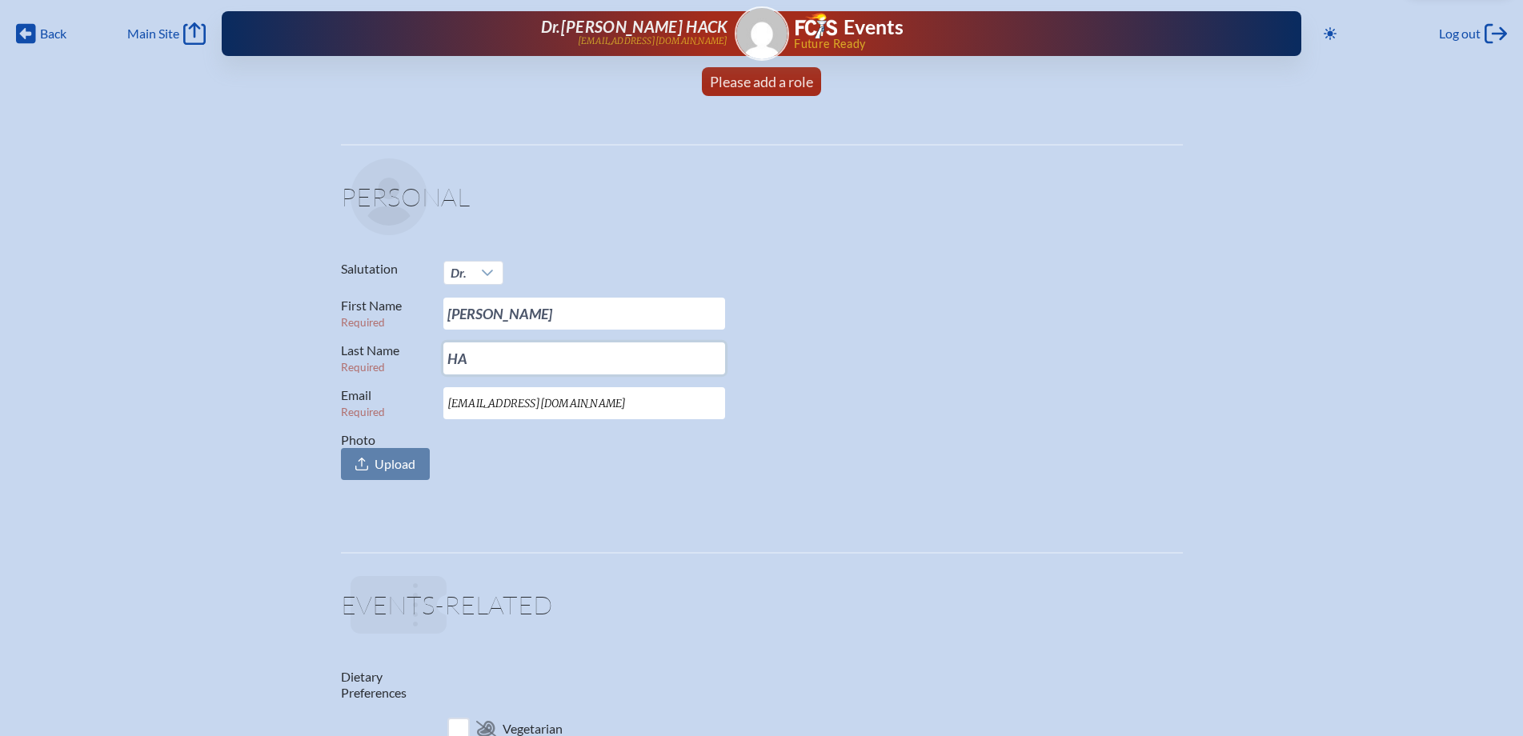
type input "H"
type input "BAYTIYEH"
click at [533, 403] on input "[EMAIL_ADDRESS][DOMAIN_NAME]" at bounding box center [584, 403] width 282 height 32
drag, startPoint x: 643, startPoint y: 399, endPoint x: 436, endPoint y: 414, distance: 207.0
click at [436, 414] on p "Email Required [EMAIL_ADDRESS][DOMAIN_NAME]" at bounding box center [755, 403] width 829 height 32
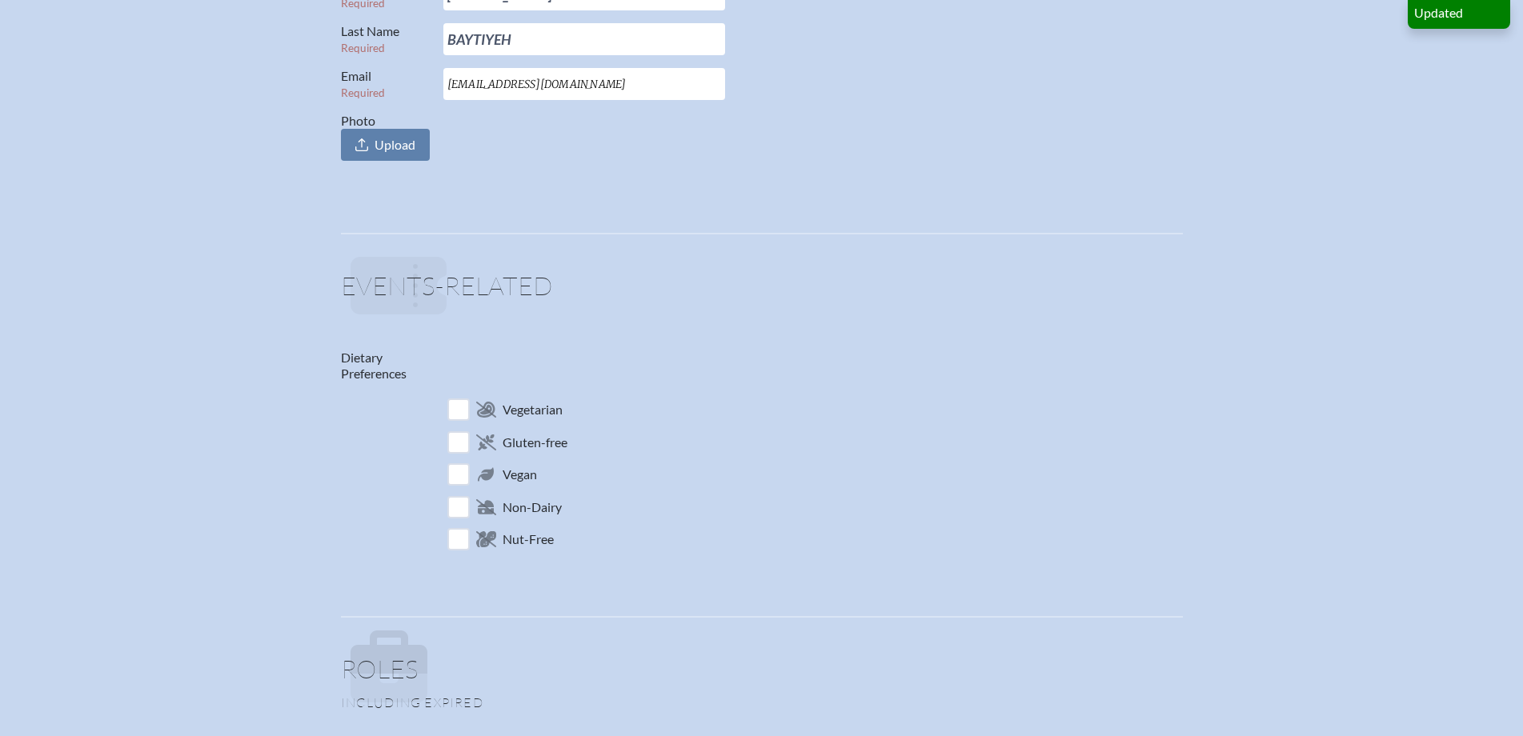
scroll to position [320, 0]
type input "[EMAIL_ADDRESS][DOMAIN_NAME]"
click at [455, 411] on input "checkbox" at bounding box center [458, 409] width 28 height 28
checkbox input "true"
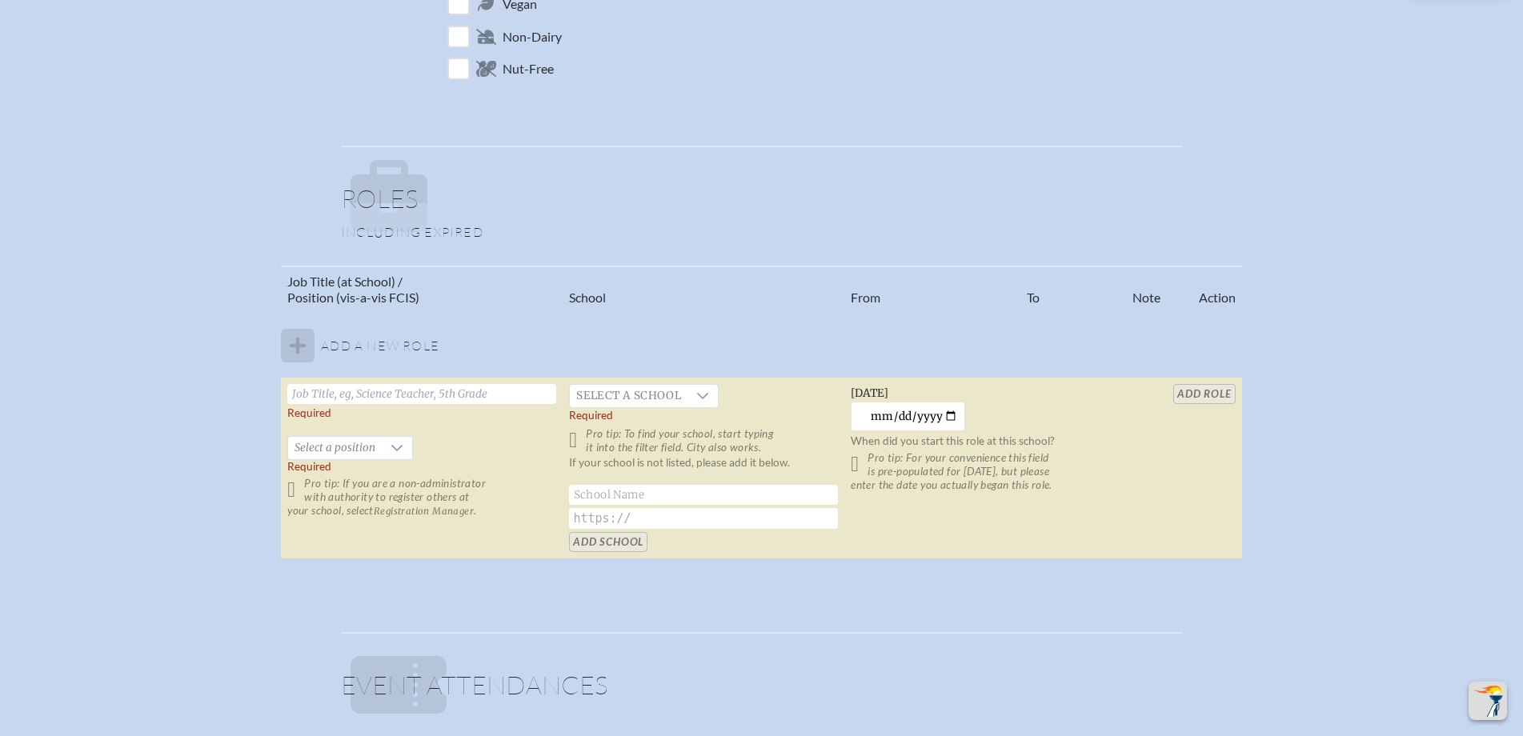
scroll to position [800, 0]
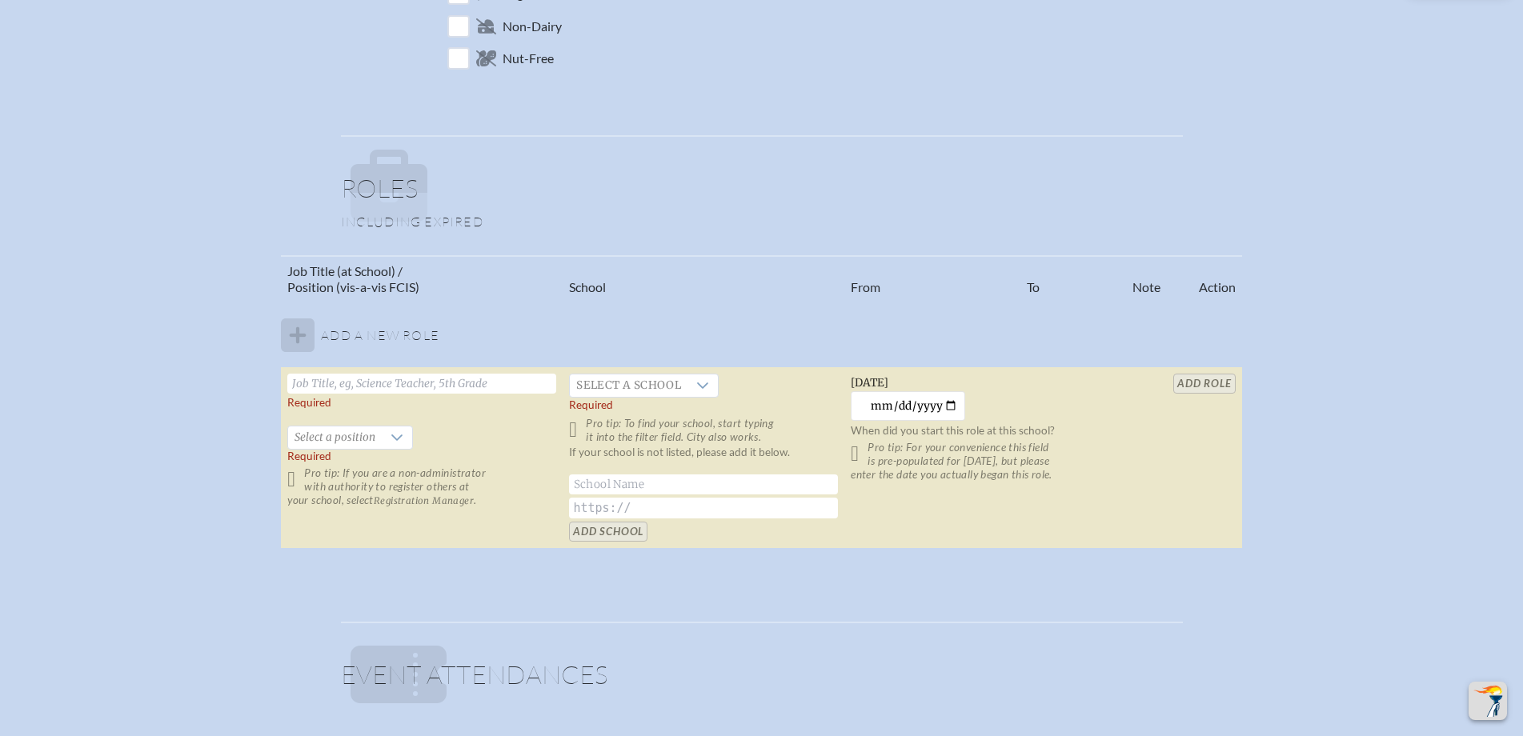
click at [461, 382] on input "text" at bounding box center [421, 384] width 269 height 20
type input "Principal"
click at [702, 390] on icon at bounding box center [702, 385] width 13 height 13
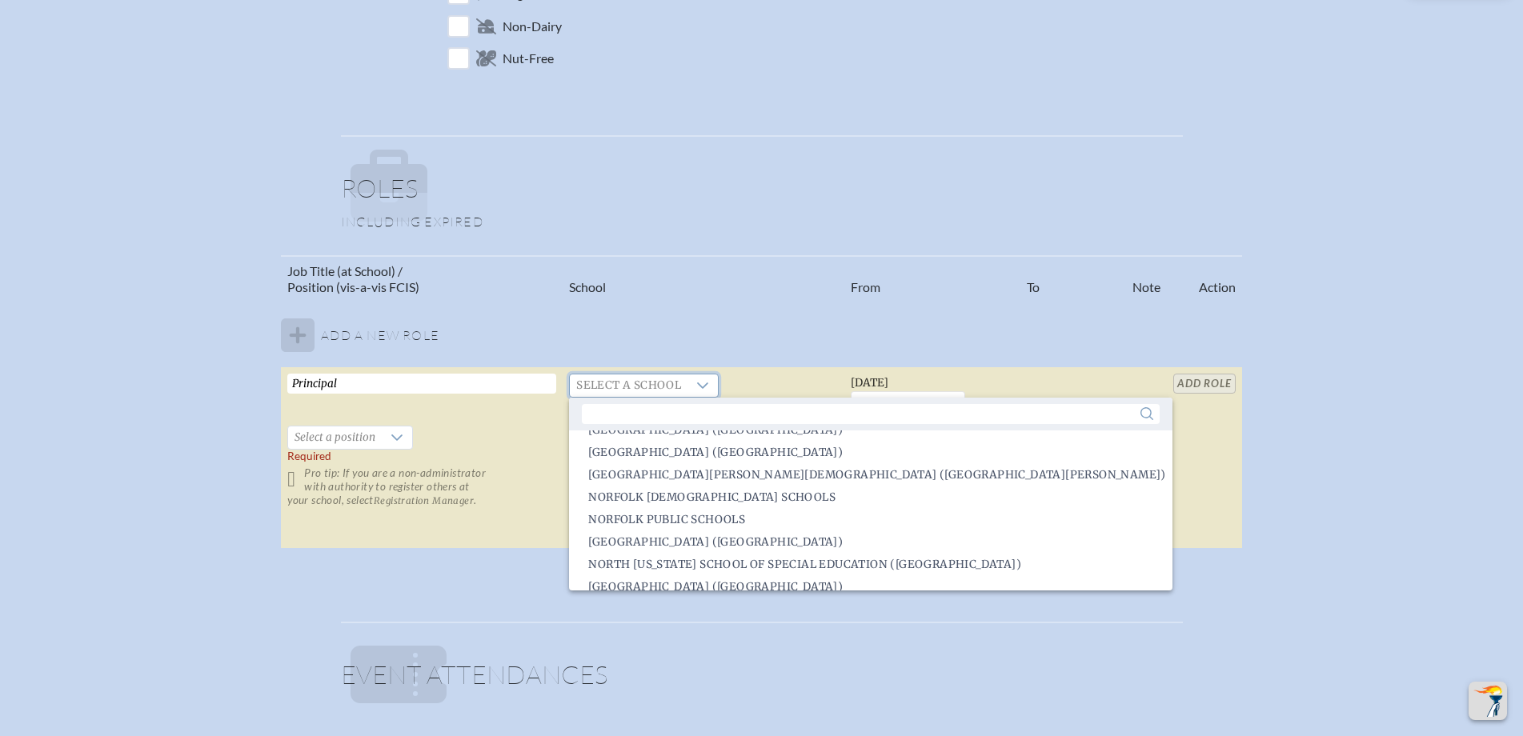
scroll to position [2062, 0]
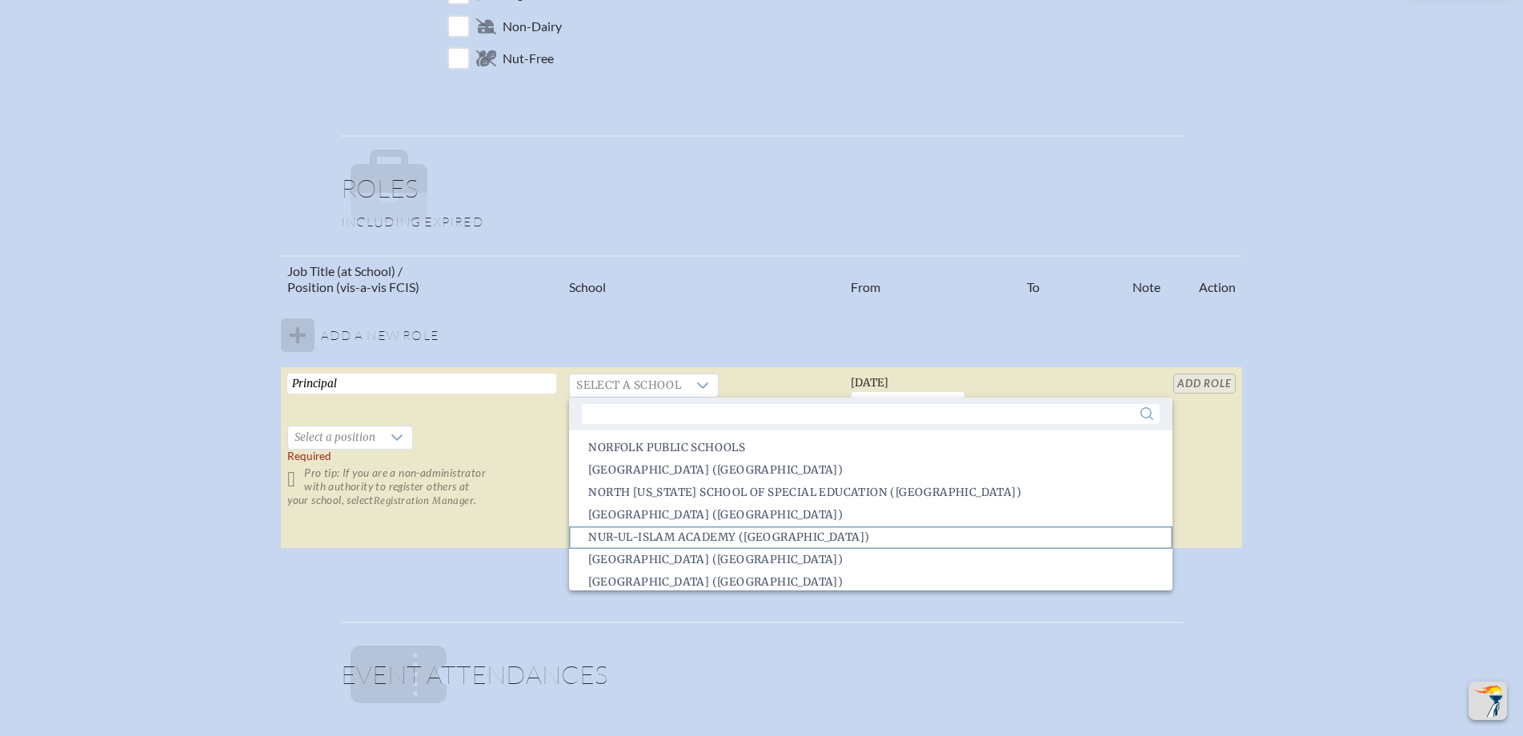
click at [687, 537] on span "Nur-Ul-Islam Academy ([GEOGRAPHIC_DATA])" at bounding box center [728, 538] width 281 height 16
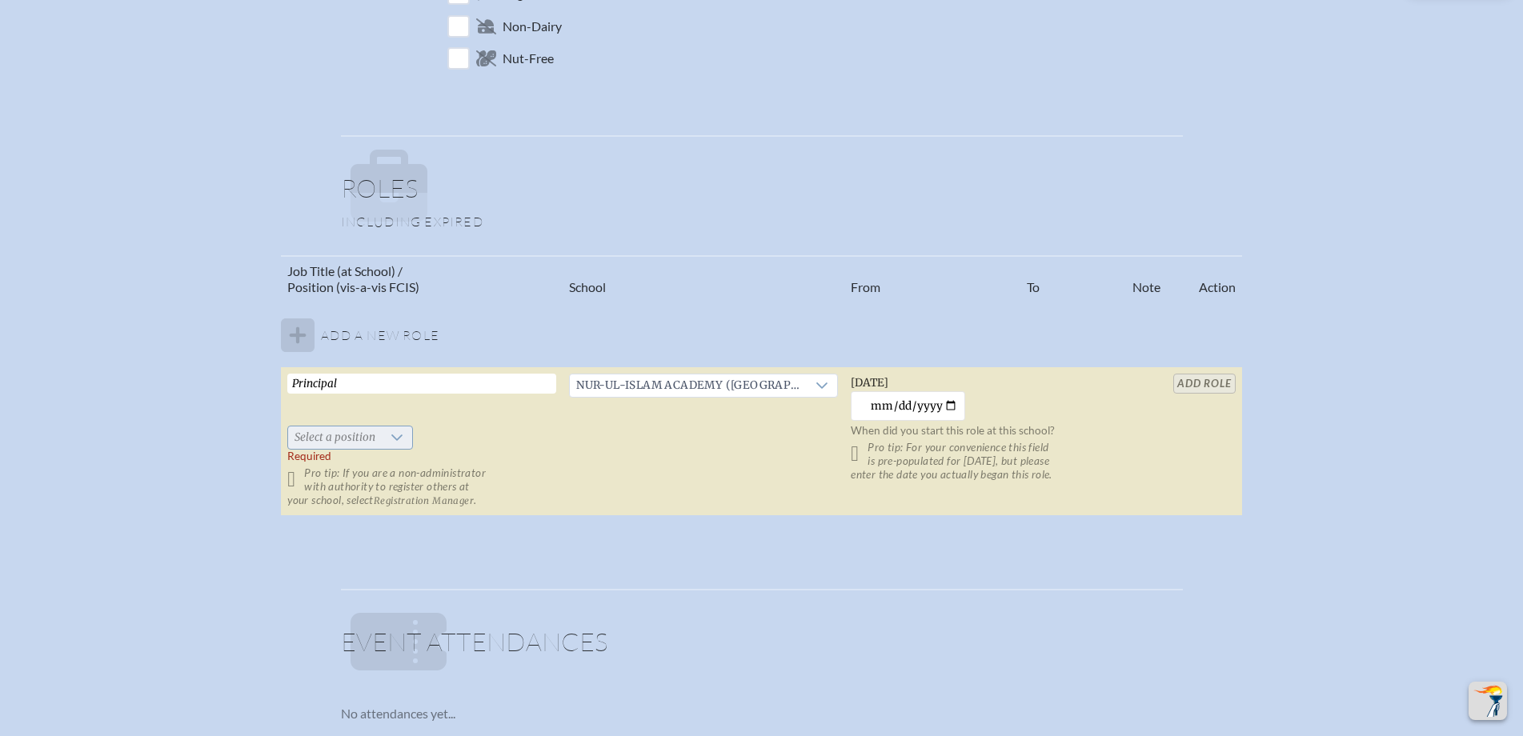
click at [392, 437] on icon at bounding box center [397, 437] width 13 height 13
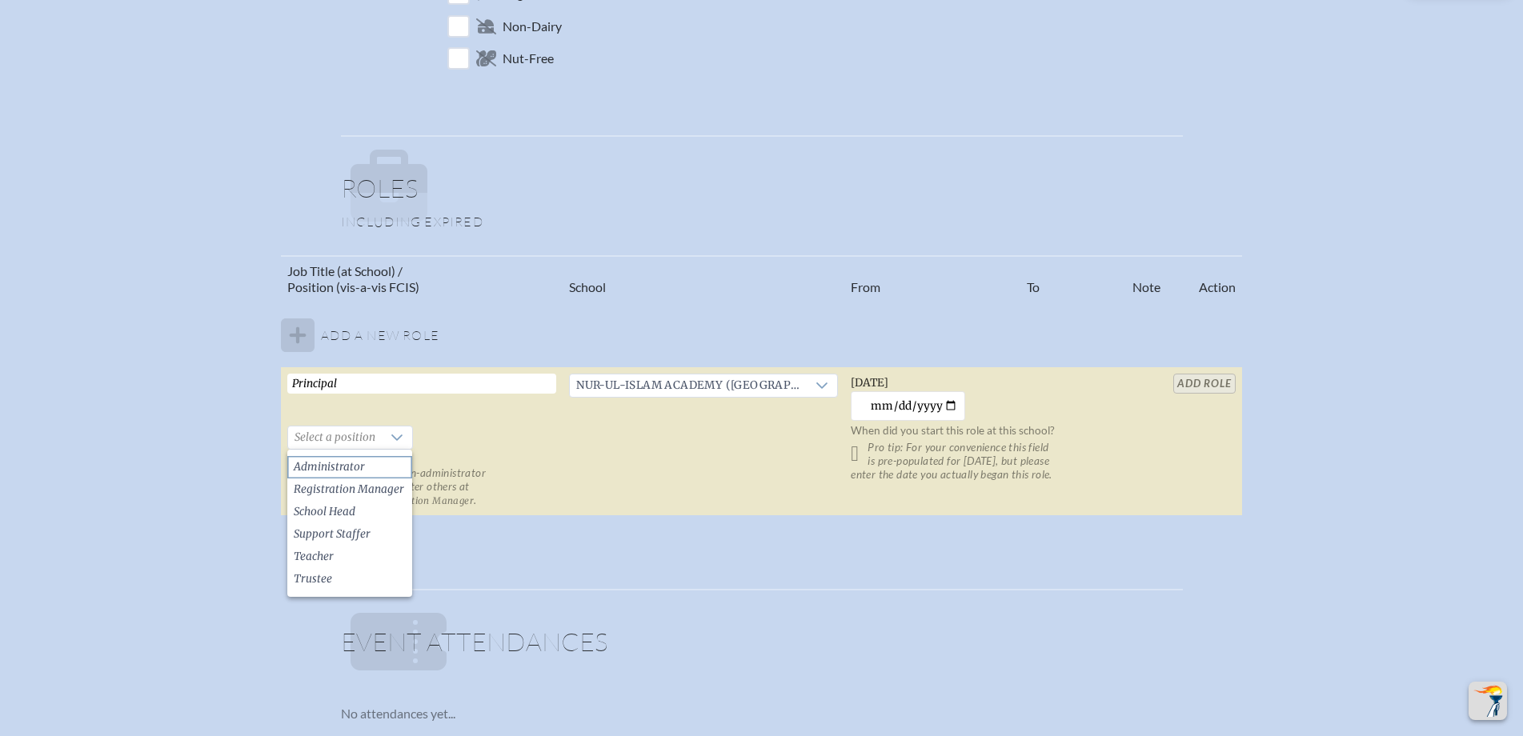
click at [365, 464] on span "Administrator" at bounding box center [329, 467] width 71 height 16
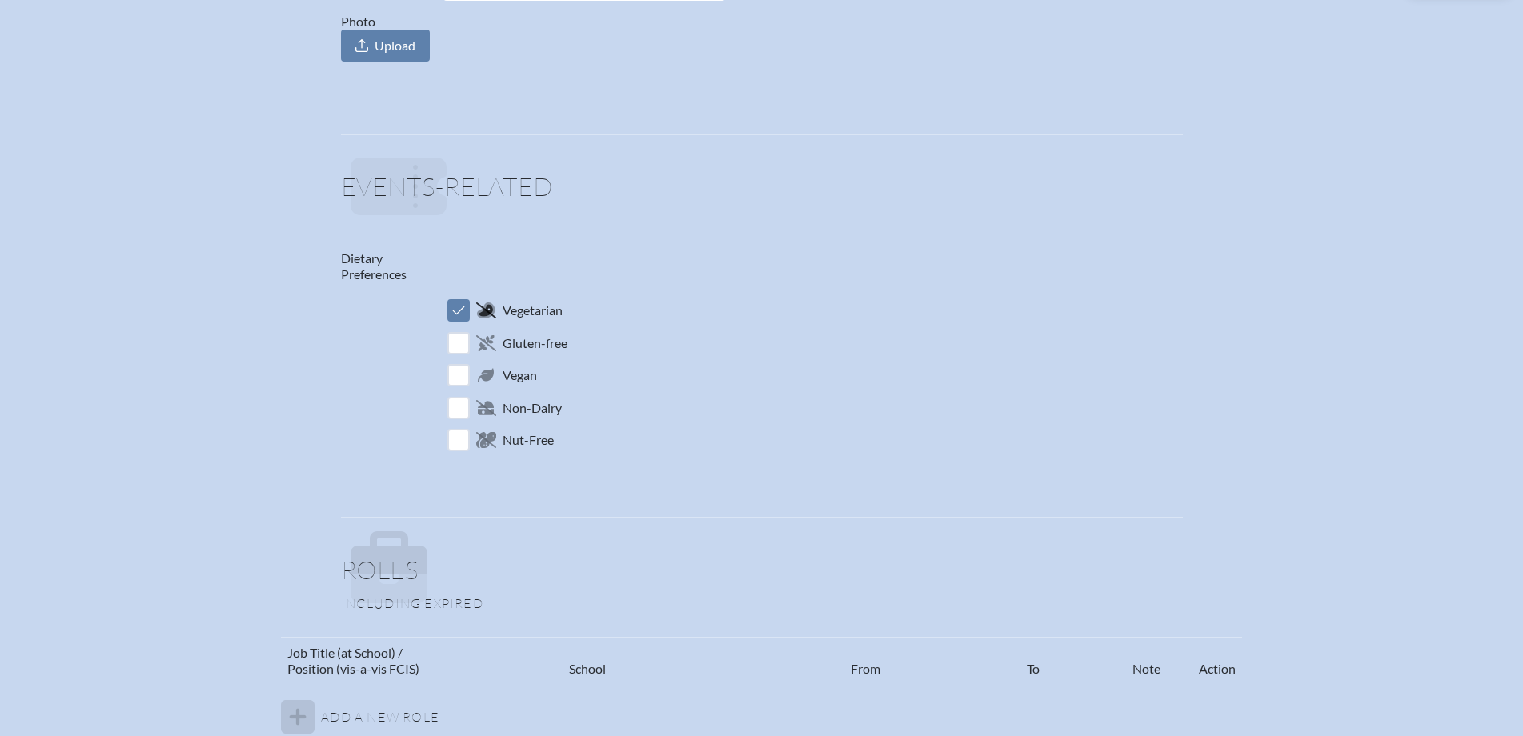
scroll to position [0, 0]
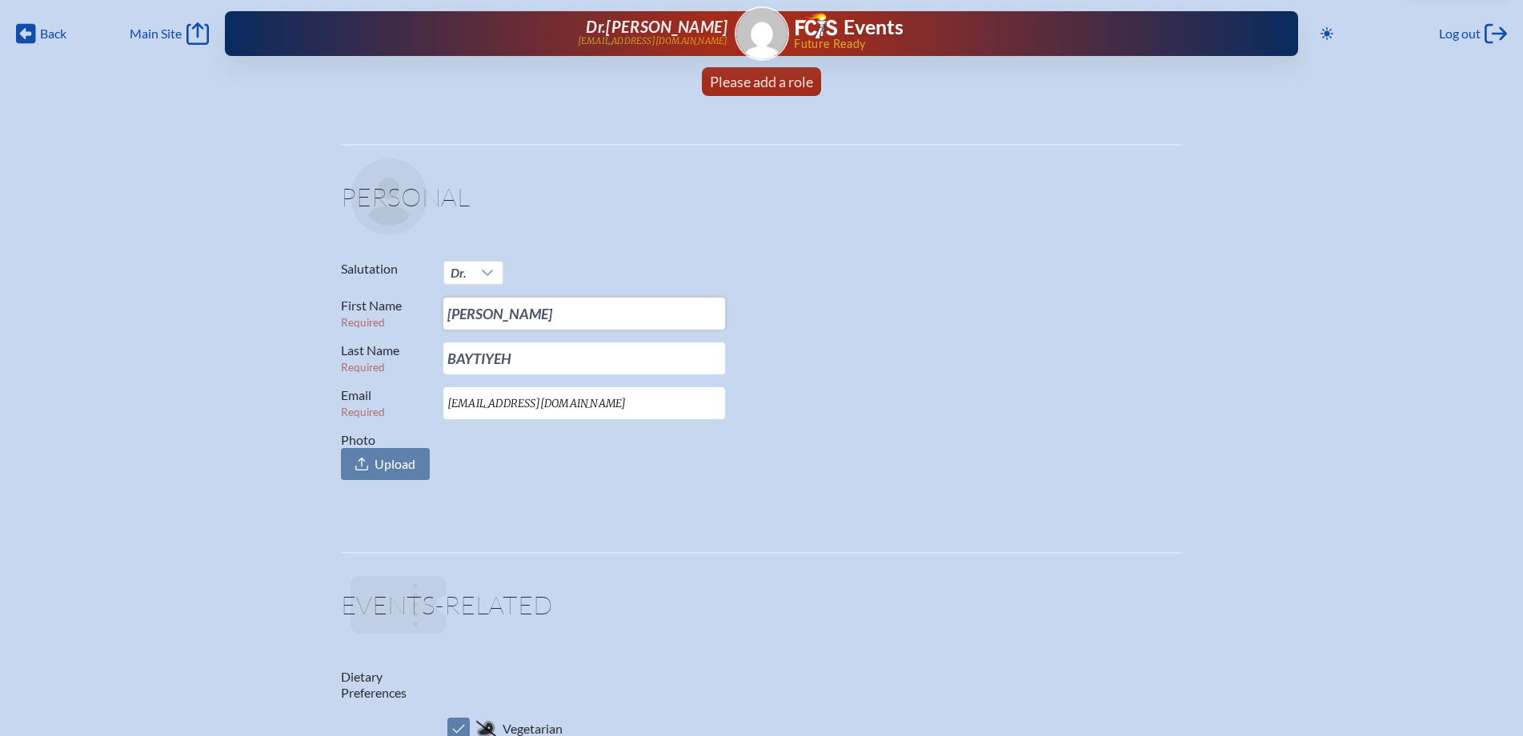
drag, startPoint x: 540, startPoint y: 317, endPoint x: 409, endPoint y: 319, distance: 131.3
click at [409, 319] on p "First Name Required [PERSON_NAME]" at bounding box center [755, 314] width 829 height 32
type input "r"
type input "[PERSON_NAME]"
click at [536, 355] on input "BAYTIYEH" at bounding box center [584, 359] width 282 height 32
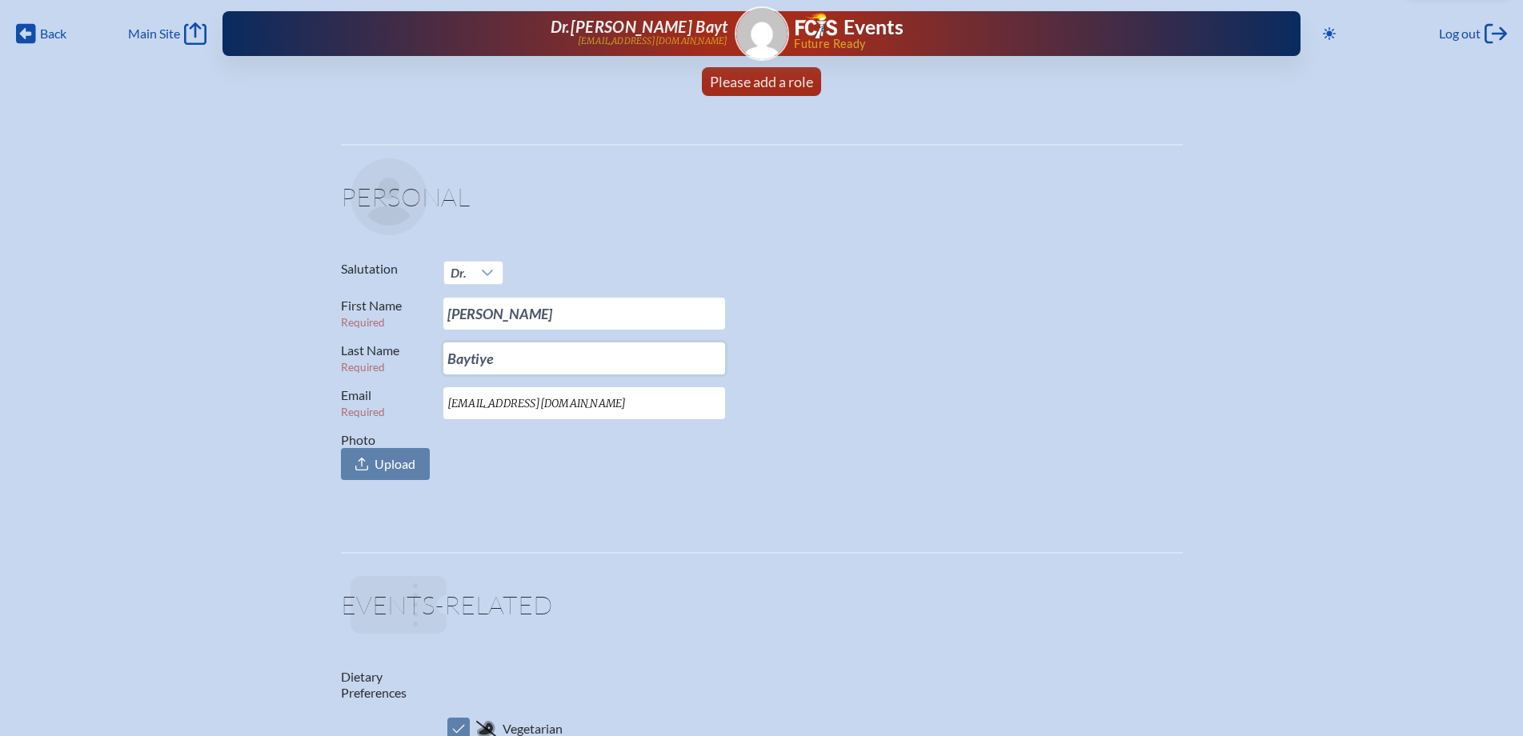
type input "Baytiyeh"
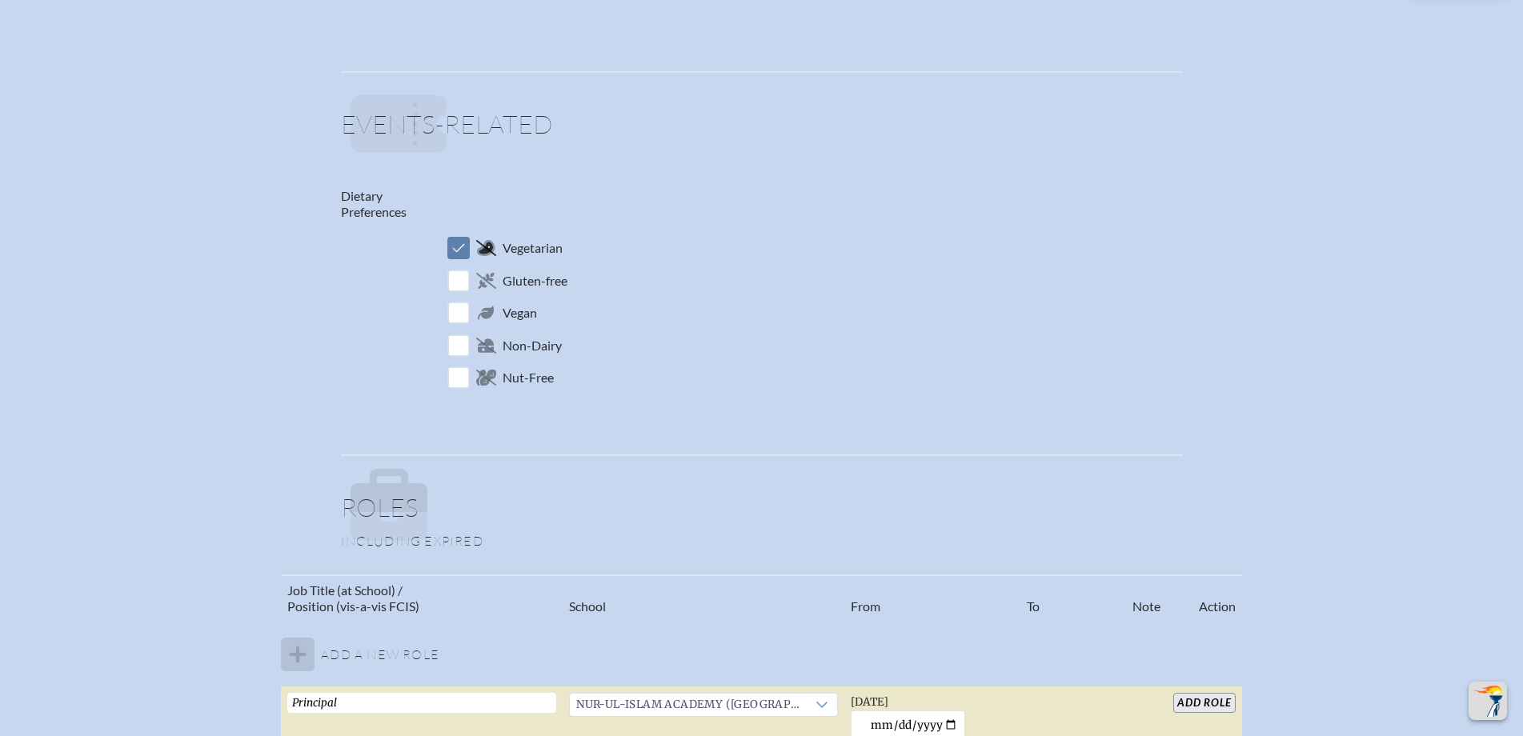
scroll to position [720, 0]
